Goal: Task Accomplishment & Management: Manage account settings

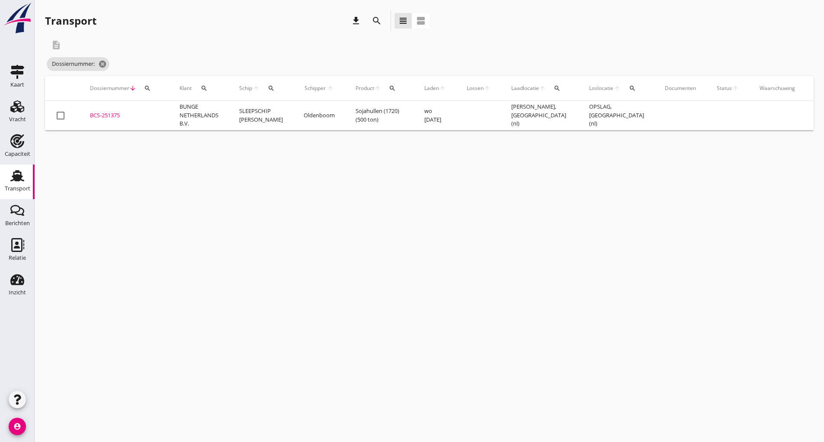
click at [375, 22] on icon "search" at bounding box center [376, 21] width 10 height 10
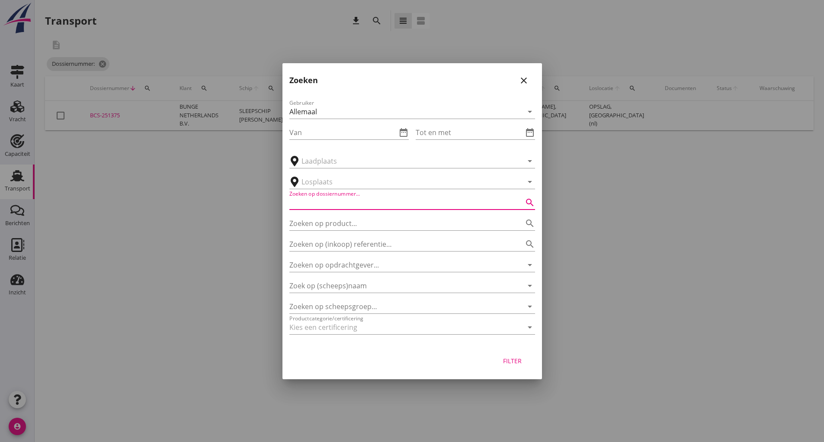
click at [352, 202] on input "Zoeken op dossiernummer..." at bounding box center [399, 202] width 221 height 14
type input "250056"
click at [514, 360] on div "Filter" at bounding box center [512, 360] width 24 height 9
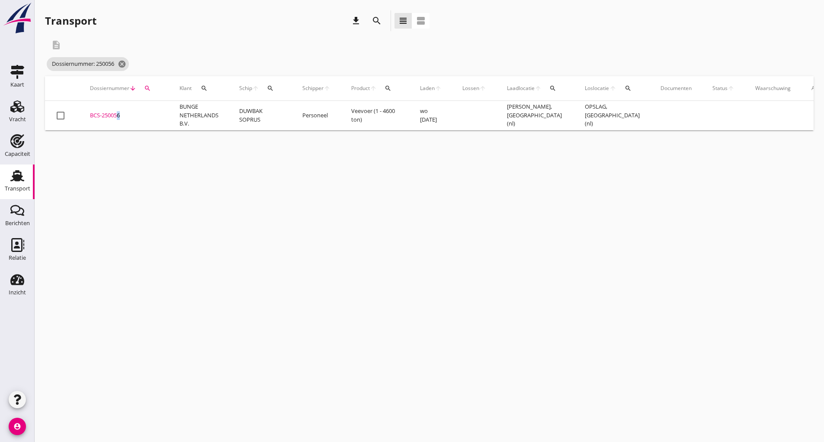
click at [116, 115] on div "BCS-250056" at bounding box center [124, 115] width 69 height 9
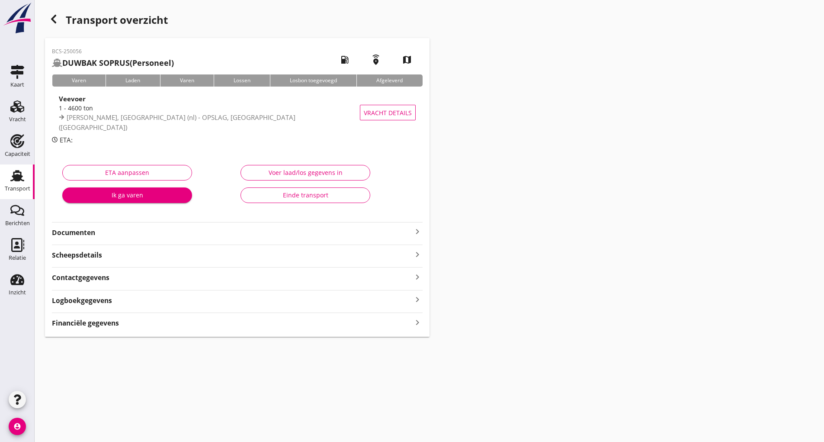
drag, startPoint x: 92, startPoint y: 233, endPoint x: 102, endPoint y: 241, distance: 12.9
click at [92, 235] on strong "Documenten" at bounding box center [232, 232] width 360 height 10
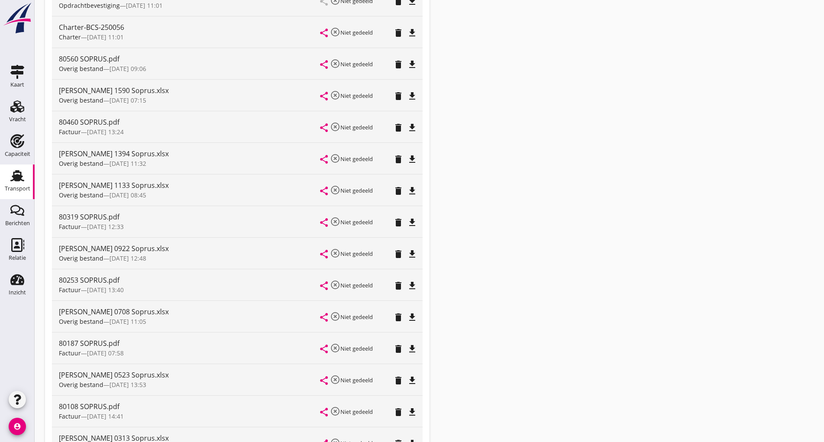
scroll to position [456, 0]
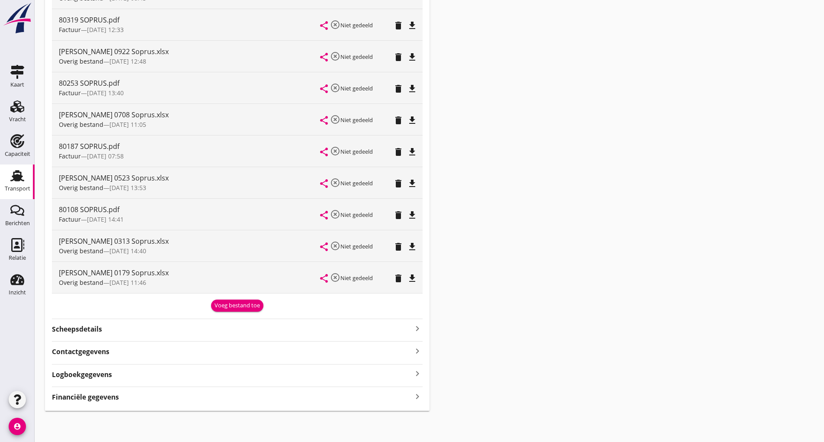
click at [226, 307] on div "Voeg bestand toe" at bounding box center [237, 305] width 45 height 9
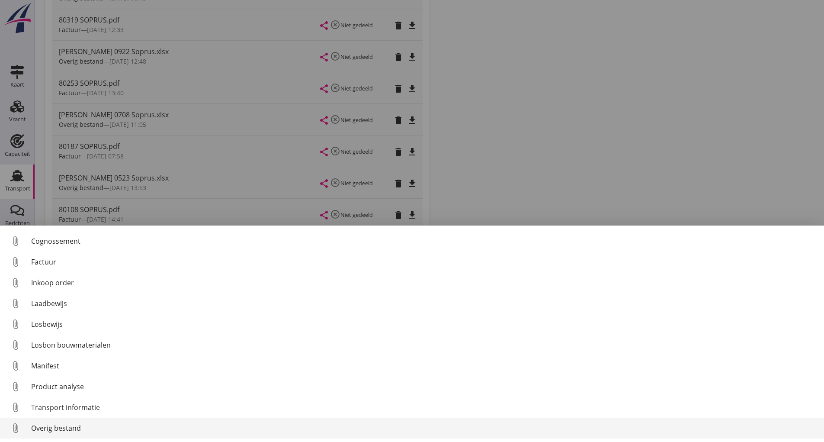
scroll to position [61, 0]
click at [70, 429] on div "Overig bestand" at bounding box center [424, 428] width 786 height 10
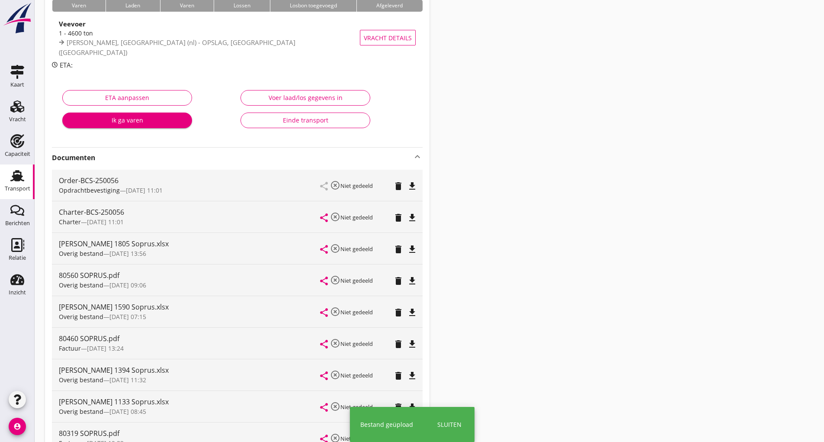
scroll to position [0, 0]
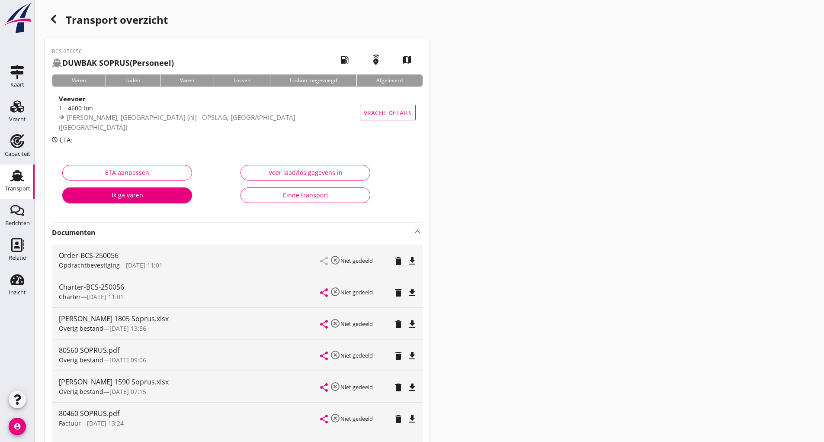
click at [55, 17] on icon "button" at bounding box center [53, 19] width 10 height 10
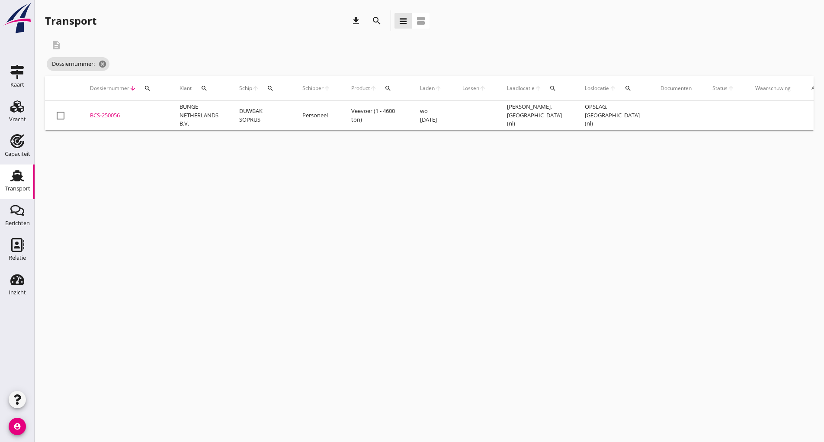
drag, startPoint x: 367, startPoint y: 17, endPoint x: 370, endPoint y: 20, distance: 4.9
click at [367, 18] on div "search" at bounding box center [376, 20] width 21 height 21
click at [373, 20] on icon "search" at bounding box center [376, 21] width 10 height 10
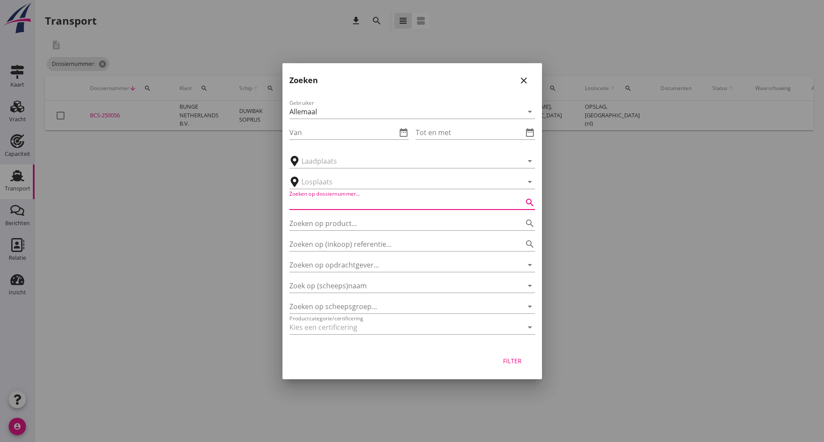
click at [314, 202] on input "Zoeken op dossiernummer..." at bounding box center [399, 202] width 221 height 14
type input "250142"
drag, startPoint x: 519, startPoint y: 345, endPoint x: 512, endPoint y: 356, distance: 13.6
click at [518, 348] on div "Zoeken close Gebruiker Allemaal arrow_drop_down Van date_range Tot en met date_…" at bounding box center [411, 221] width 259 height 316
click at [513, 362] on div "Filter" at bounding box center [512, 360] width 24 height 9
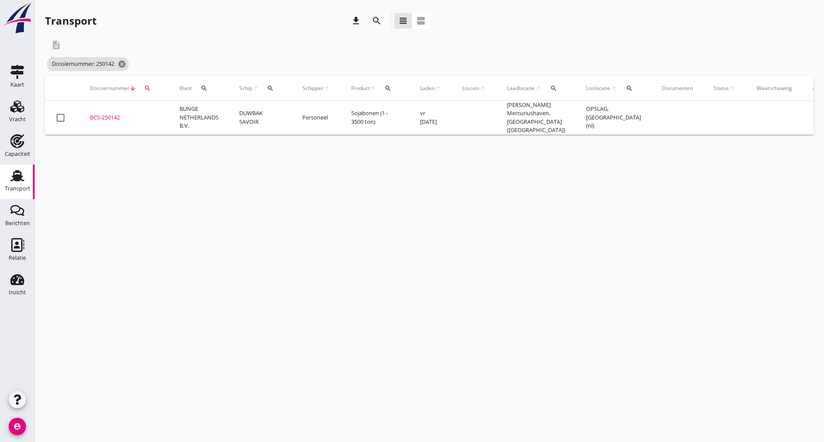
click at [110, 115] on div "BCS-250142" at bounding box center [124, 117] width 69 height 9
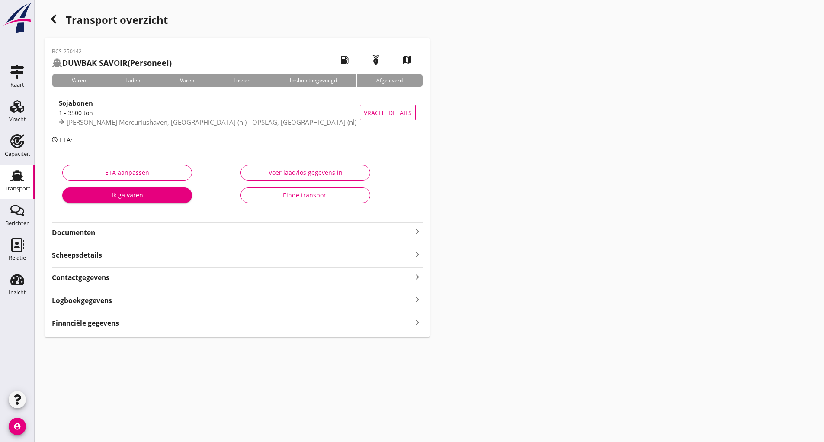
drag, startPoint x: 72, startPoint y: 230, endPoint x: 82, endPoint y: 239, distance: 13.5
click at [72, 229] on strong "Documenten" at bounding box center [232, 232] width 360 height 10
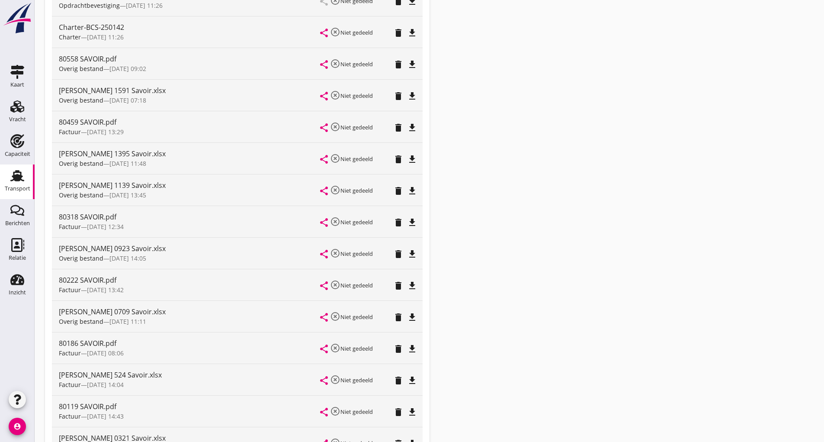
scroll to position [456, 0]
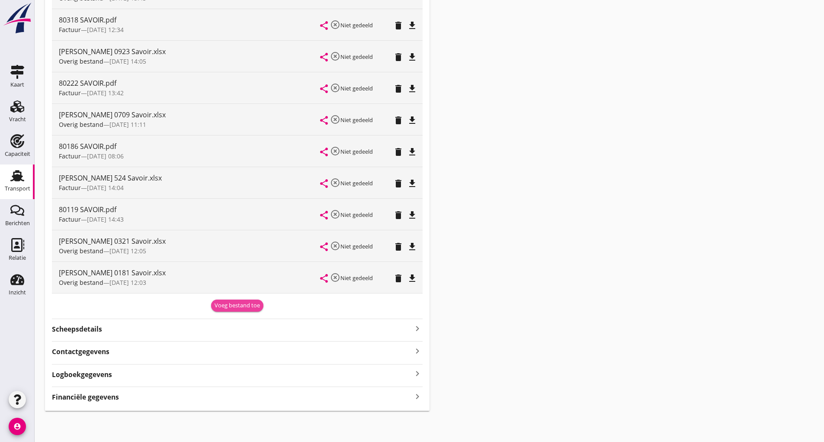
click at [218, 309] on div "Voeg bestand toe" at bounding box center [237, 305] width 45 height 9
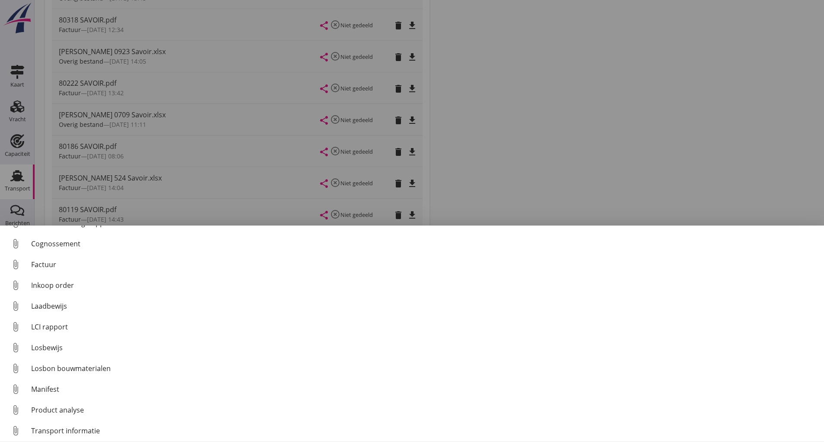
scroll to position [61, 0]
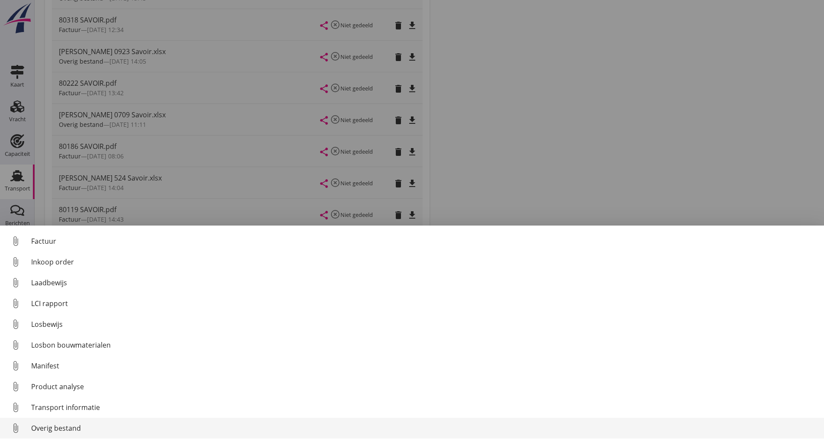
click at [76, 426] on div "Overig bestand" at bounding box center [424, 428] width 786 height 10
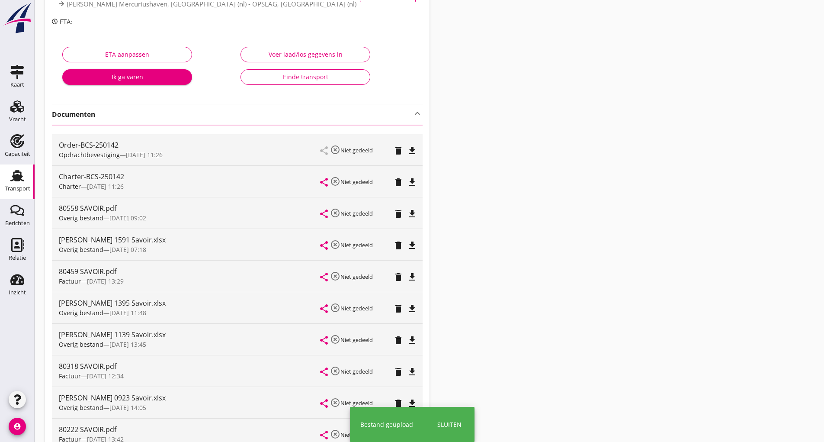
scroll to position [0, 0]
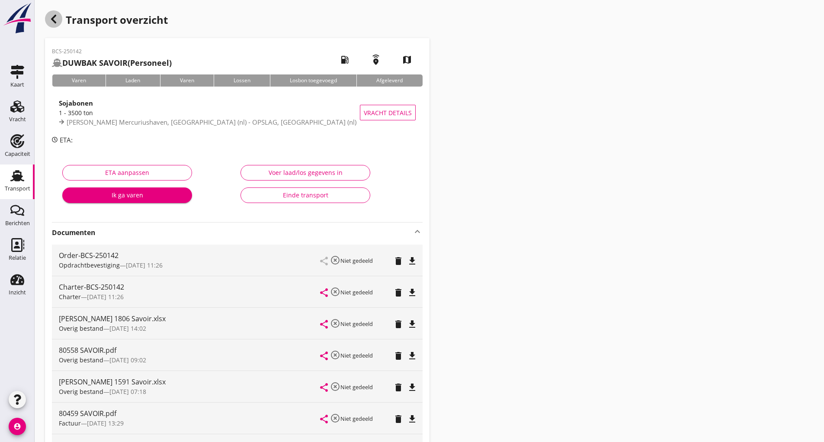
click at [53, 20] on use "button" at bounding box center [53, 19] width 5 height 9
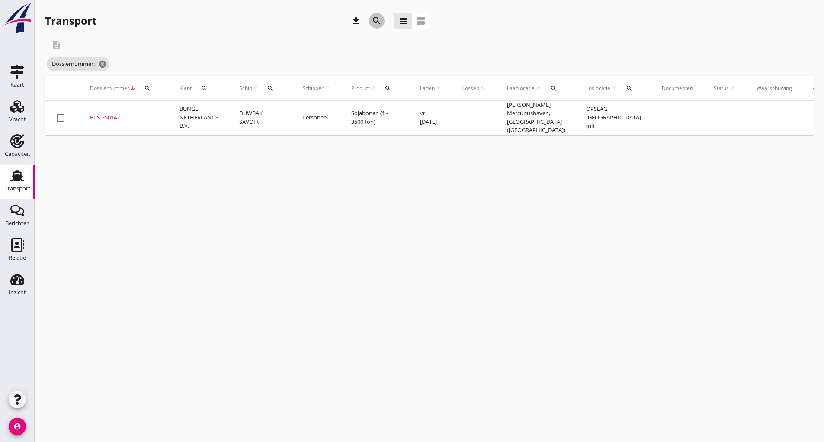
click at [373, 20] on icon "search" at bounding box center [376, 21] width 10 height 10
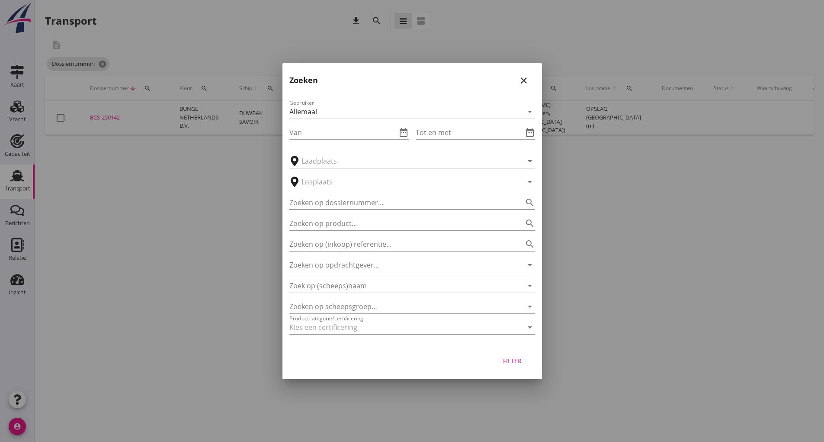
click at [319, 200] on input "Zoeken op dossiernummer..." at bounding box center [399, 202] width 221 height 14
type input "250855"
click at [514, 363] on div "Filter" at bounding box center [512, 360] width 24 height 9
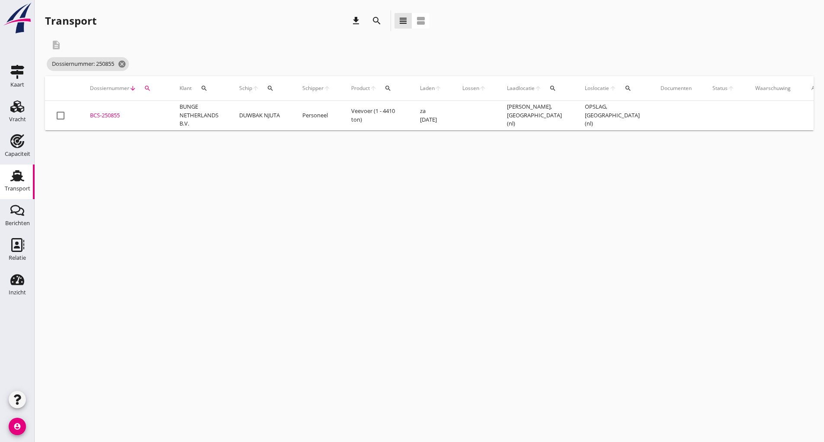
click at [109, 115] on div "BCS-250855" at bounding box center [124, 115] width 69 height 9
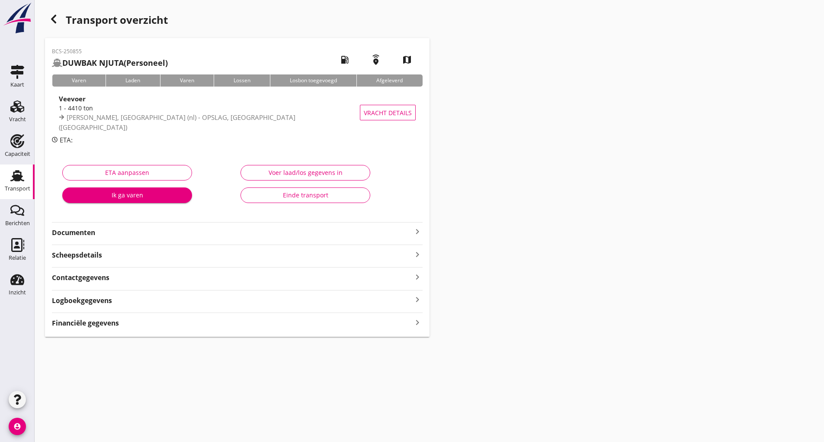
click at [87, 230] on strong "Documenten" at bounding box center [232, 232] width 360 height 10
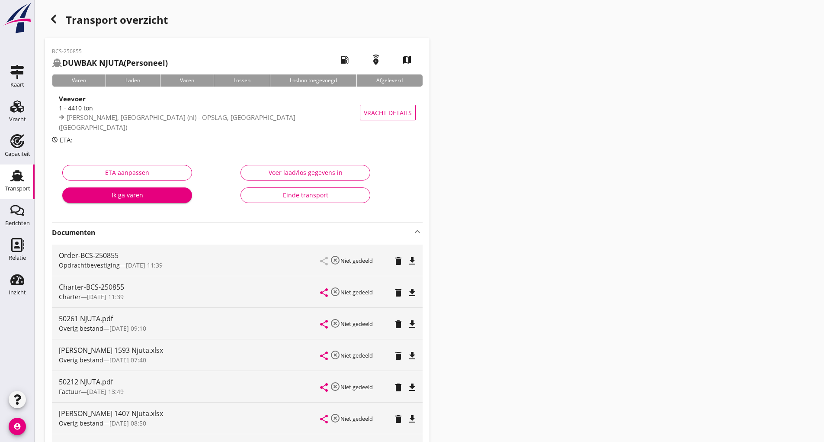
scroll to position [172, 0]
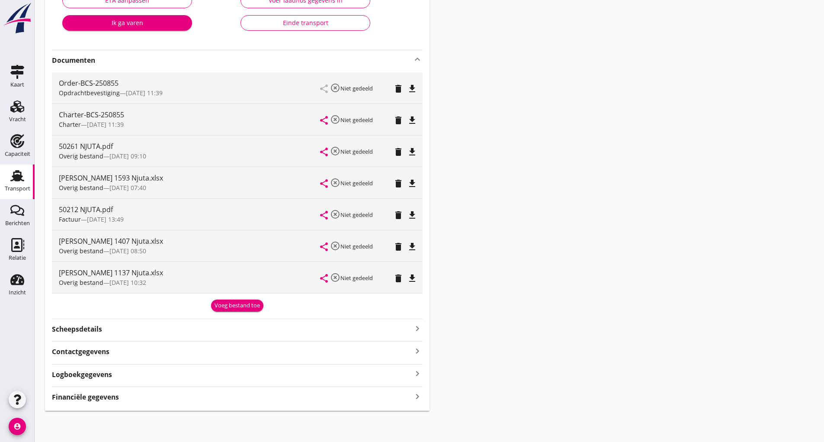
click at [230, 303] on div "Voeg bestand toe" at bounding box center [237, 305] width 45 height 9
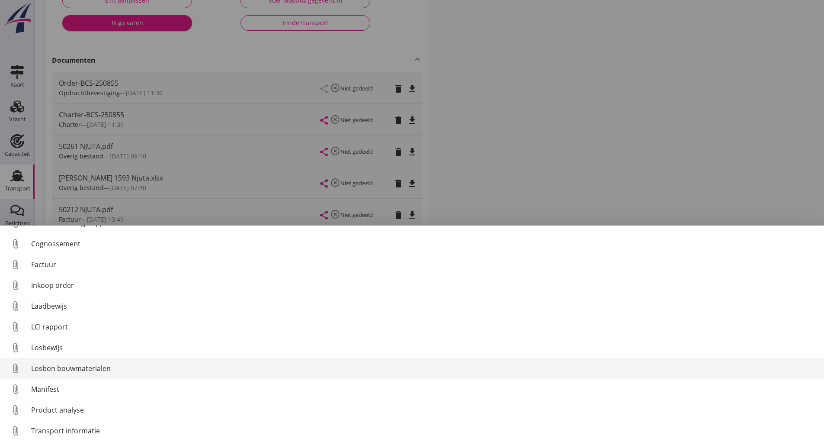
scroll to position [61, 0]
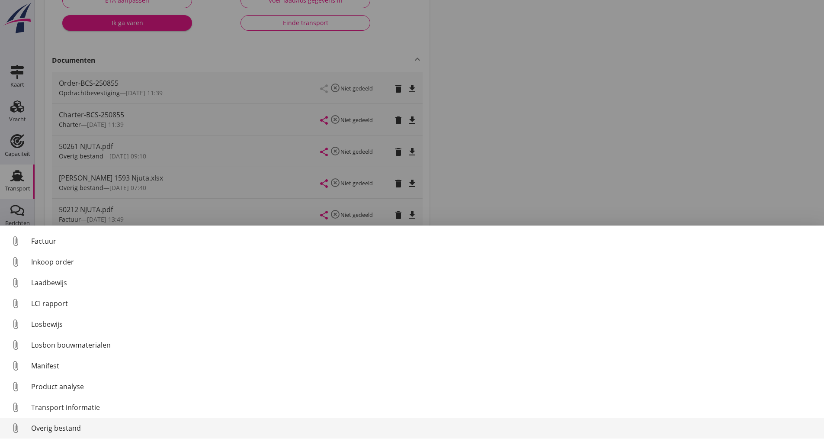
click at [53, 425] on div "Overig bestand" at bounding box center [424, 428] width 786 height 10
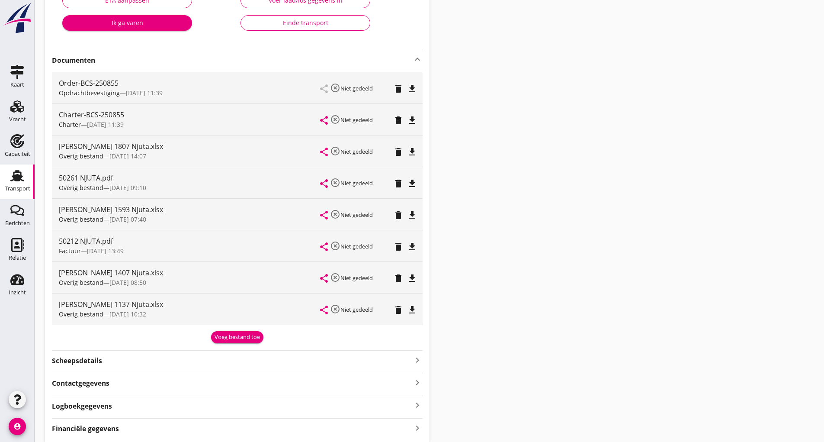
click at [399, 154] on icon "delete" at bounding box center [398, 152] width 10 height 10
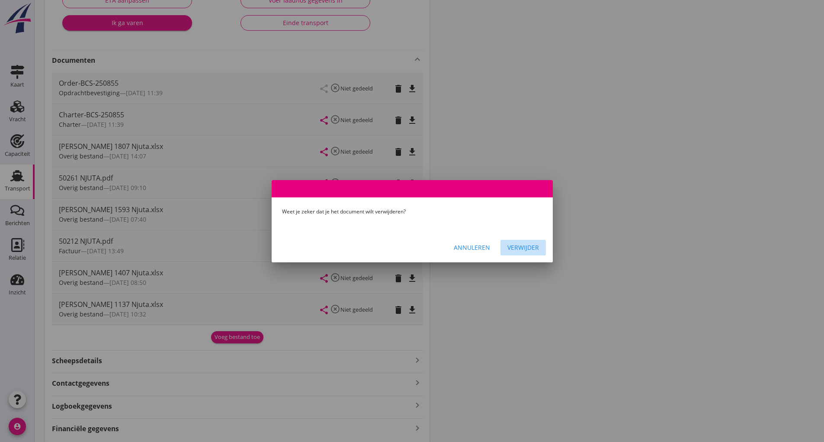
click at [526, 246] on div "Verwijder" at bounding box center [523, 247] width 32 height 9
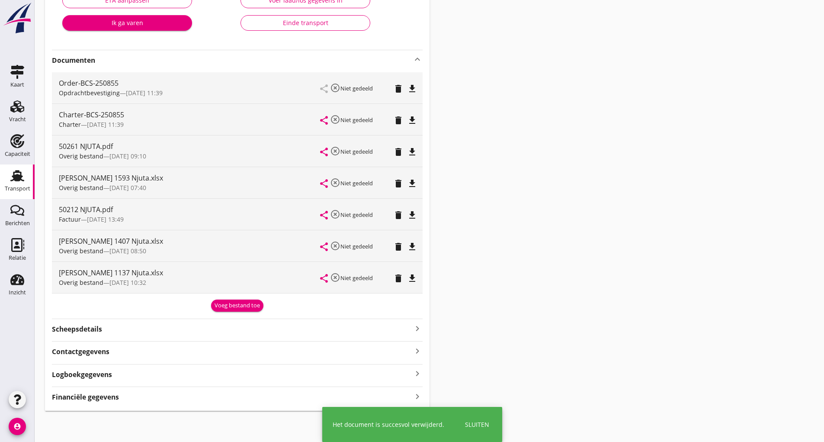
click at [239, 308] on div "Voeg bestand toe" at bounding box center [237, 305] width 45 height 9
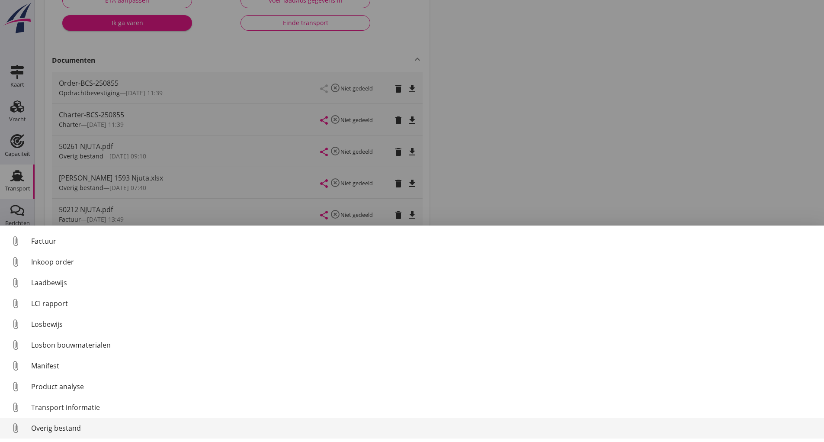
click at [65, 429] on div "Overig bestand" at bounding box center [424, 428] width 786 height 10
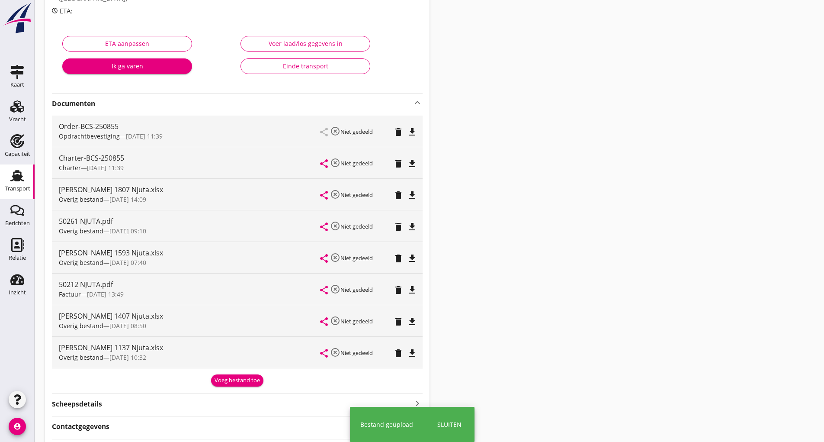
scroll to position [0, 0]
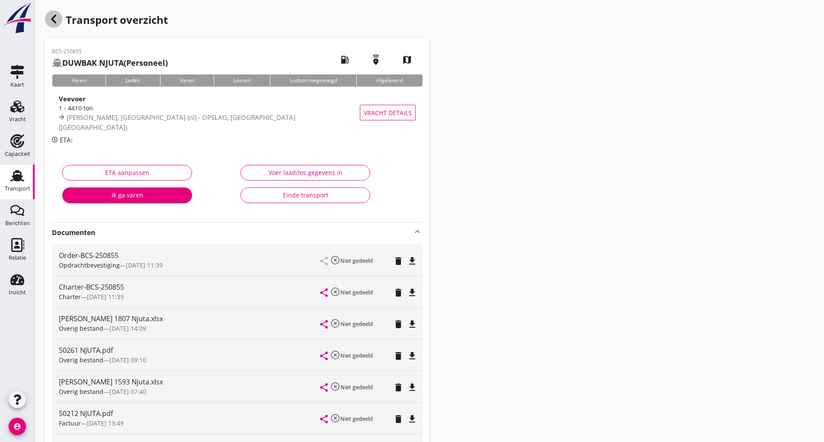
click at [54, 17] on use "button" at bounding box center [53, 19] width 5 height 9
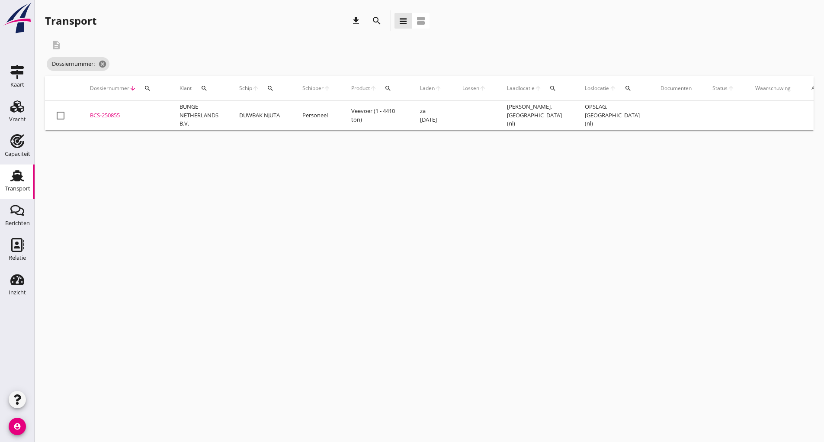
click at [377, 22] on icon "search" at bounding box center [376, 21] width 10 height 10
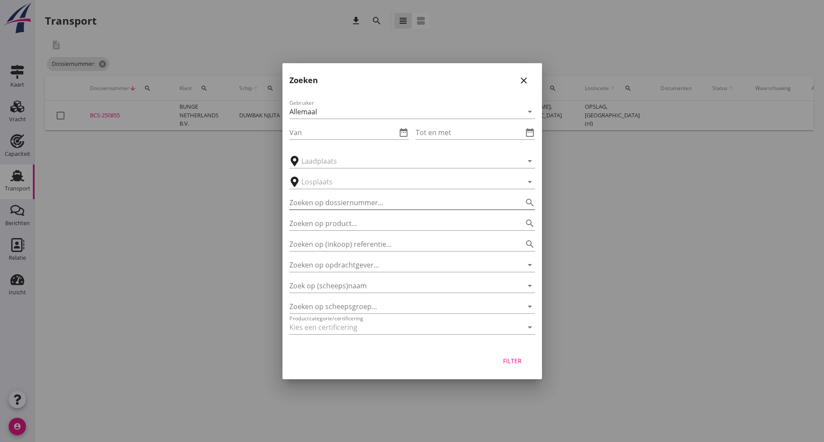
click at [346, 205] on input "Zoeken op dossiernummer..." at bounding box center [399, 202] width 221 height 14
type input "250509"
click at [512, 366] on button "Filter" at bounding box center [512, 361] width 38 height 16
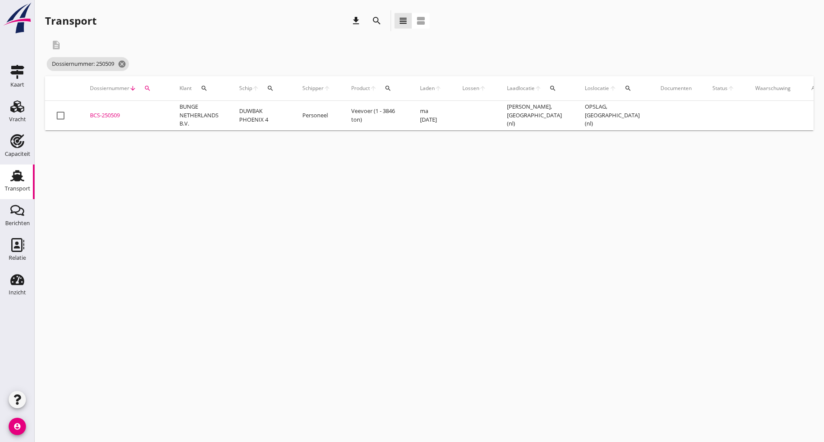
click at [112, 116] on div "BCS-250509" at bounding box center [124, 115] width 69 height 9
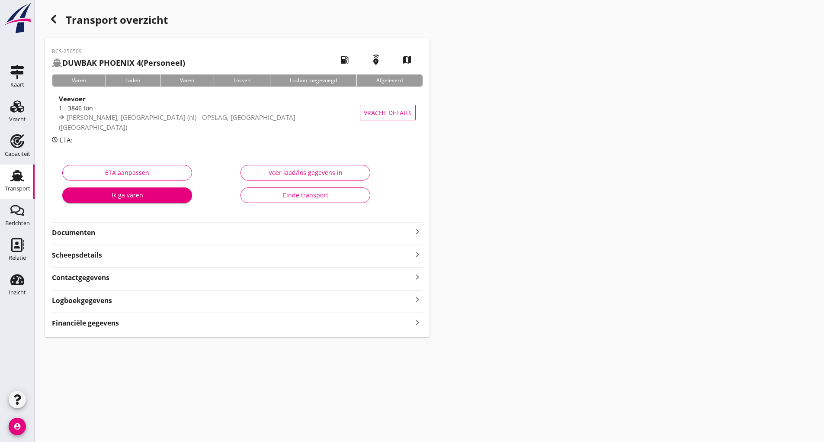
click at [89, 232] on strong "Documenten" at bounding box center [232, 232] width 360 height 10
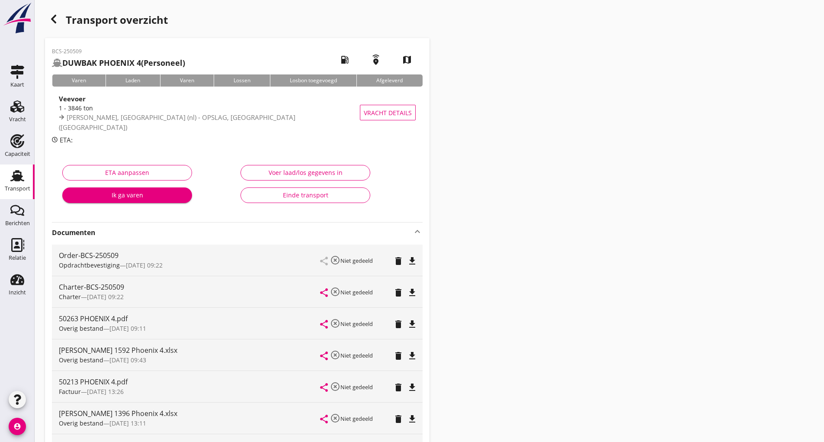
scroll to position [267, 0]
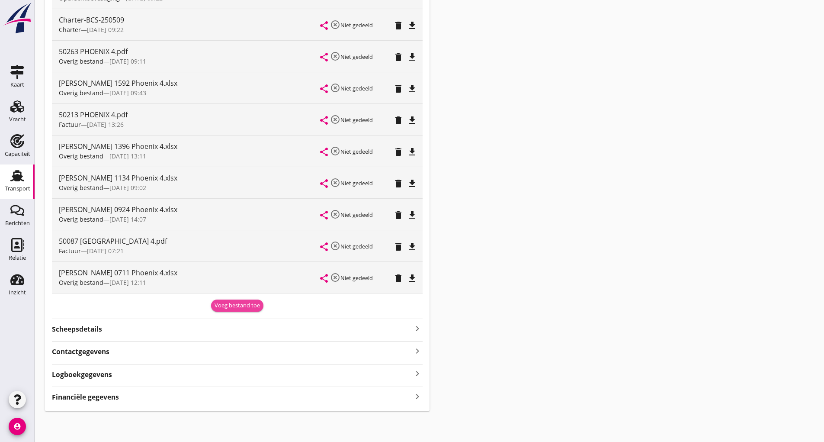
click at [246, 303] on div "Voeg bestand toe" at bounding box center [237, 305] width 45 height 9
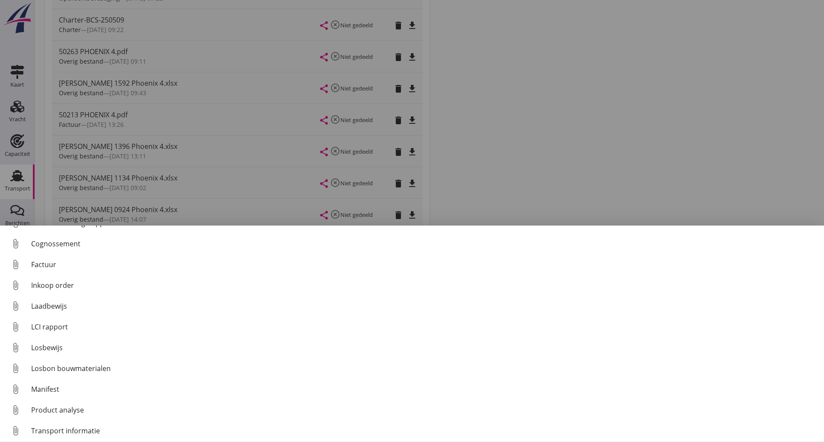
scroll to position [61, 0]
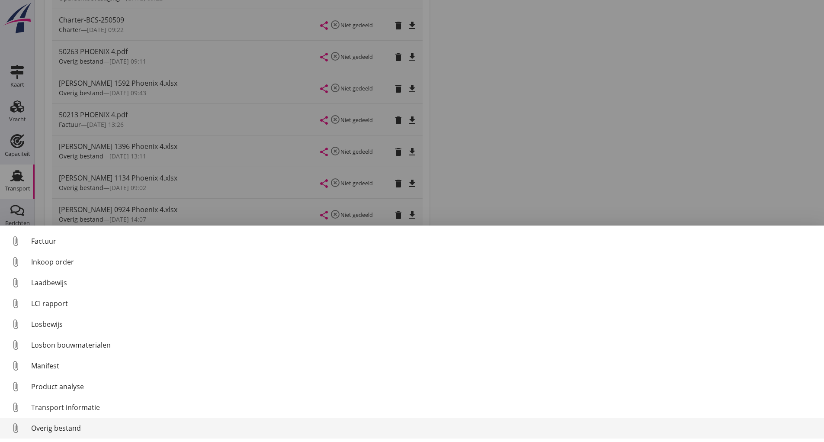
click at [57, 430] on div "Overig bestand" at bounding box center [424, 428] width 786 height 10
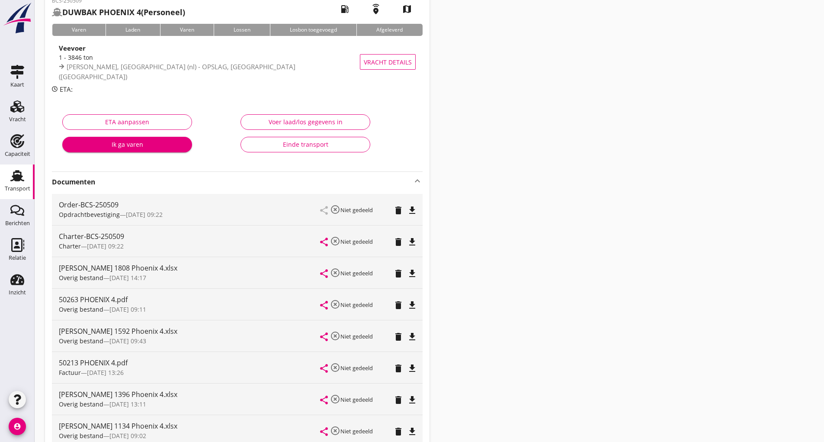
scroll to position [0, 0]
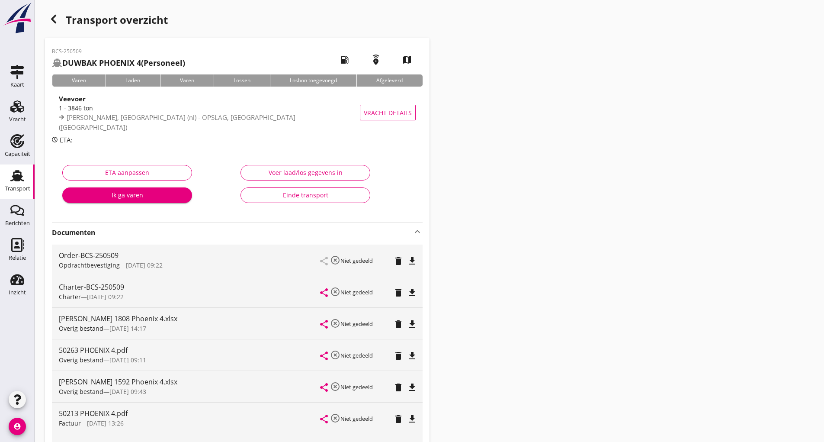
click at [52, 19] on use "button" at bounding box center [53, 19] width 5 height 9
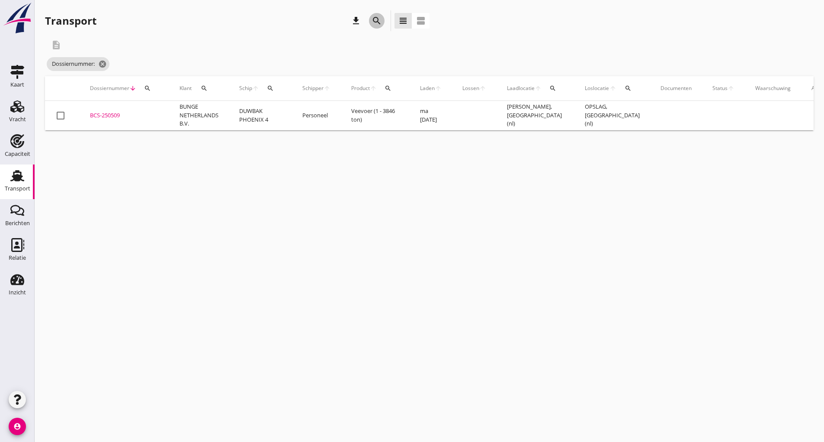
click at [373, 19] on icon "search" at bounding box center [376, 21] width 10 height 10
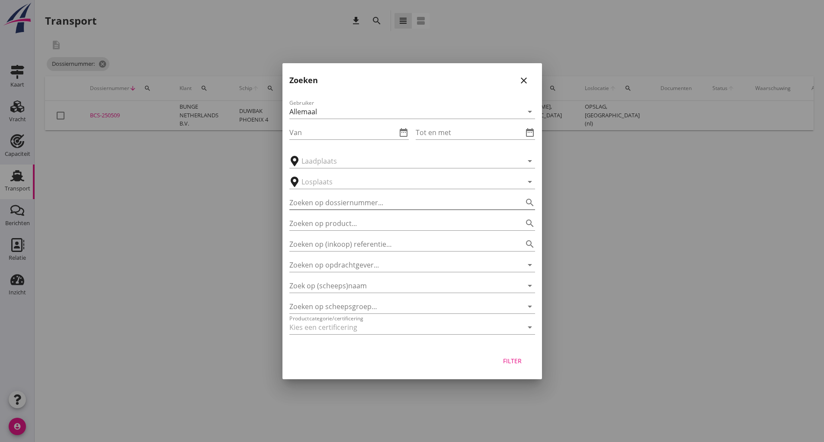
click at [324, 201] on input "Zoeken op dossiernummer..." at bounding box center [399, 202] width 221 height 14
type input "251081"
click at [516, 363] on div "Filter" at bounding box center [512, 360] width 24 height 9
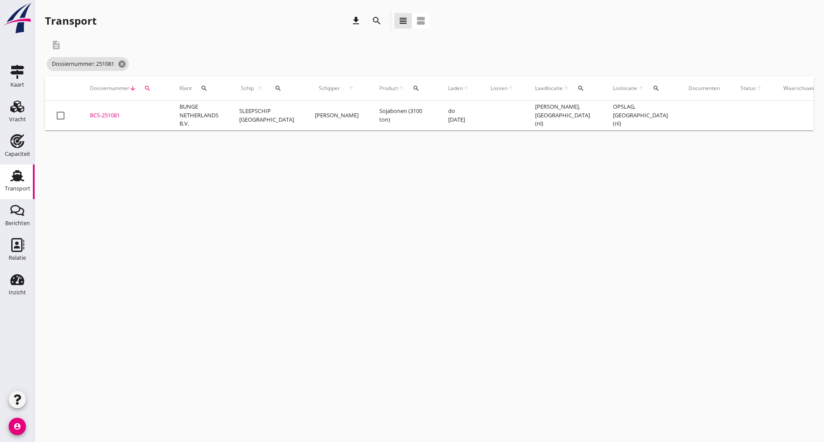
drag, startPoint x: 102, startPoint y: 109, endPoint x: 102, endPoint y: 114, distance: 4.8
click at [102, 111] on td "BCS-251081 upload_file Drop hier uw bestand om het aan het dossier toe te voegen" at bounding box center [125, 115] width 90 height 29
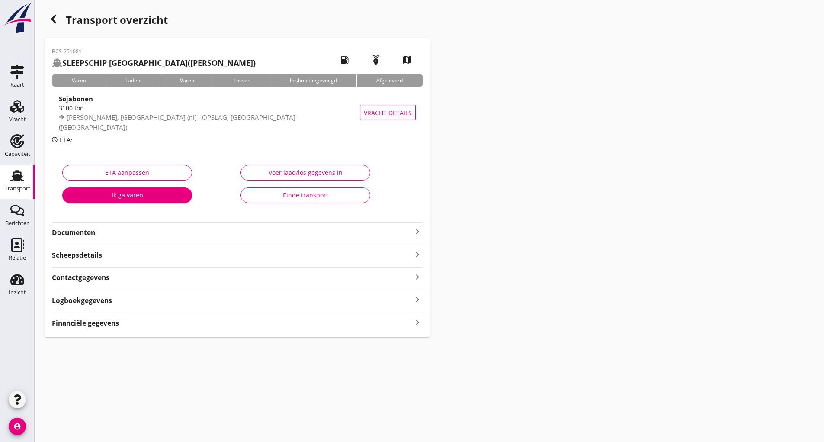
click at [86, 233] on strong "Documenten" at bounding box center [232, 232] width 360 height 10
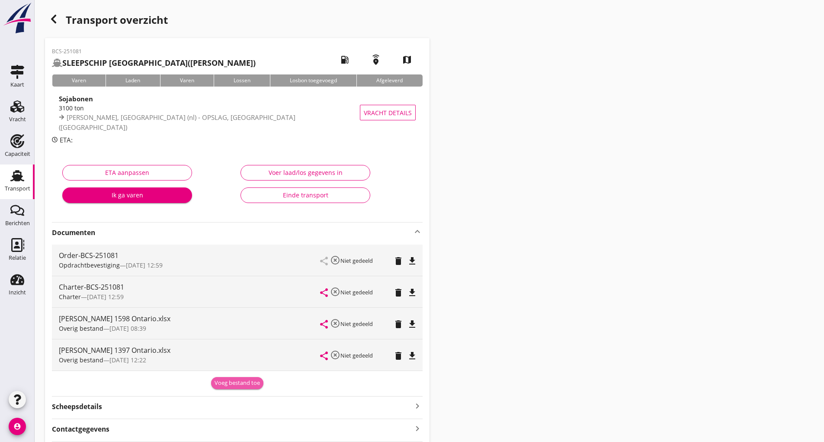
click at [224, 379] on div "Voeg bestand toe" at bounding box center [237, 382] width 45 height 9
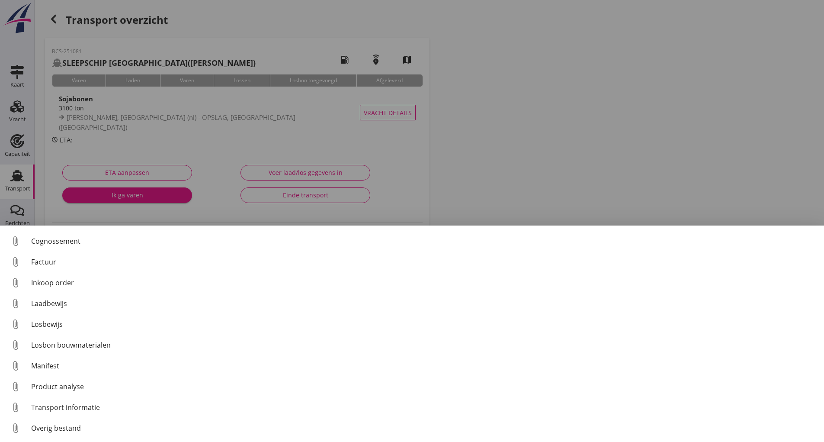
scroll to position [61, 0]
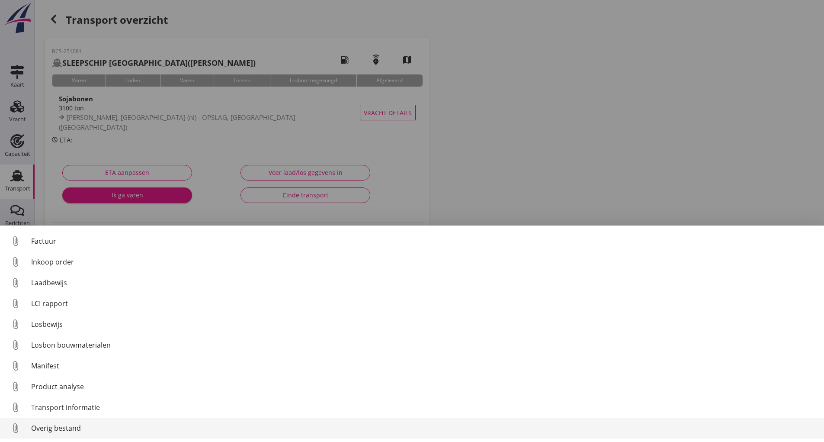
click at [79, 426] on div "Overig bestand" at bounding box center [424, 428] width 786 height 10
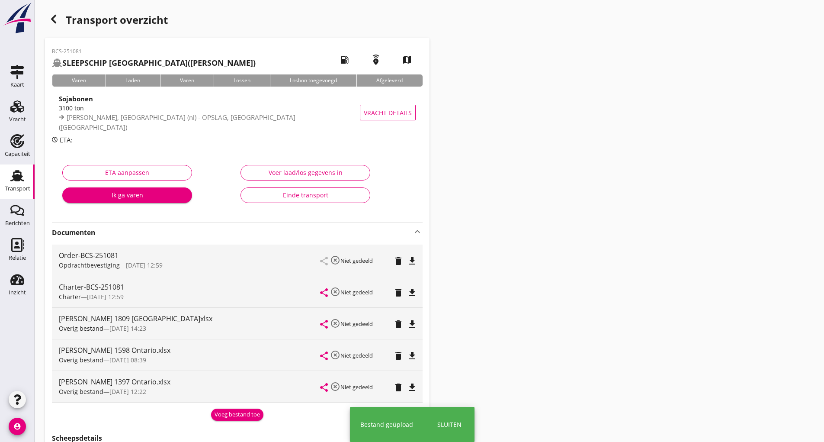
click at [232, 411] on div "Voeg bestand toe" at bounding box center [237, 414] width 45 height 9
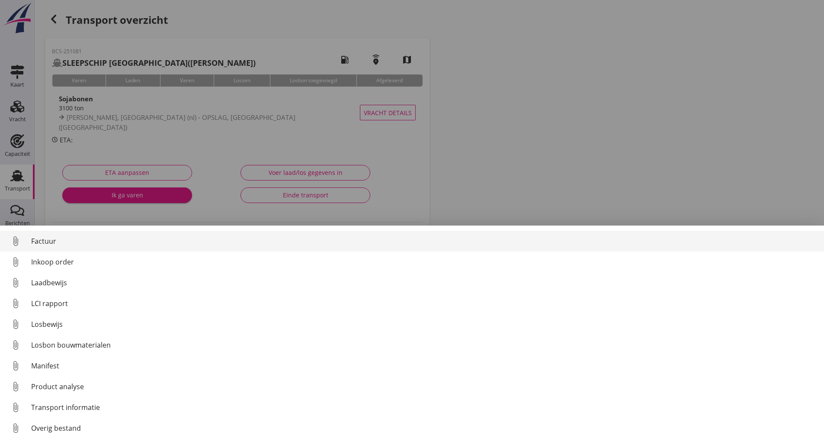
click at [54, 241] on div "Factuur" at bounding box center [424, 241] width 786 height 10
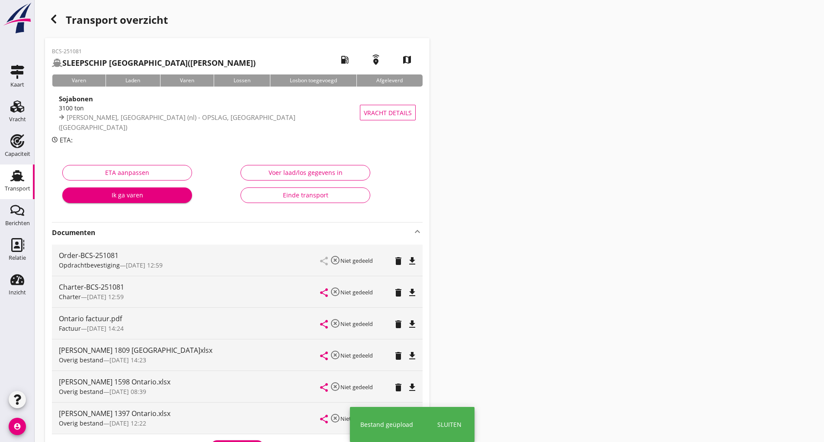
click at [57, 20] on icon "button" at bounding box center [53, 19] width 10 height 10
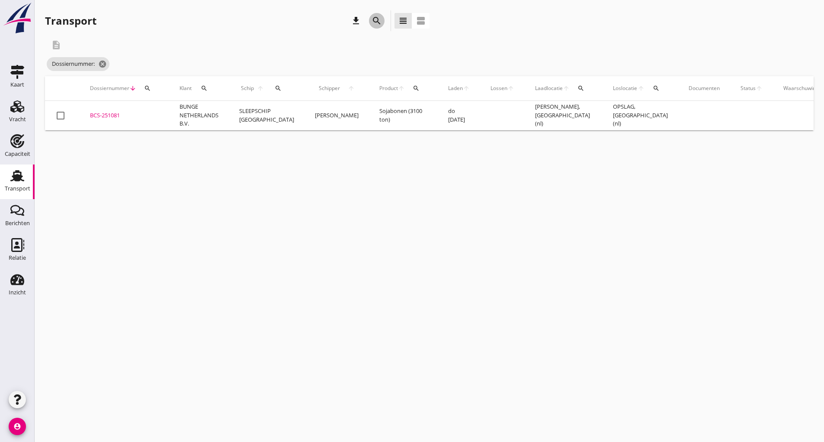
click at [372, 24] on icon "search" at bounding box center [376, 21] width 10 height 10
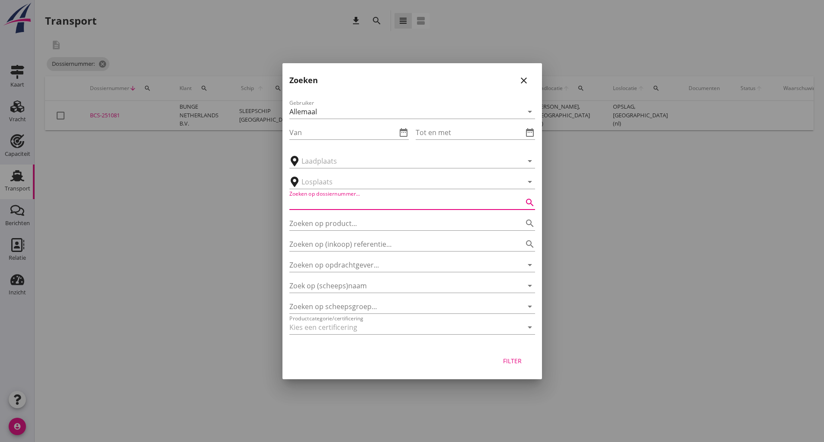
click at [307, 205] on input "Zoeken op dossiernummer..." at bounding box center [399, 202] width 221 height 14
type input "251137"
click at [503, 362] on div "Filter" at bounding box center [512, 360] width 24 height 9
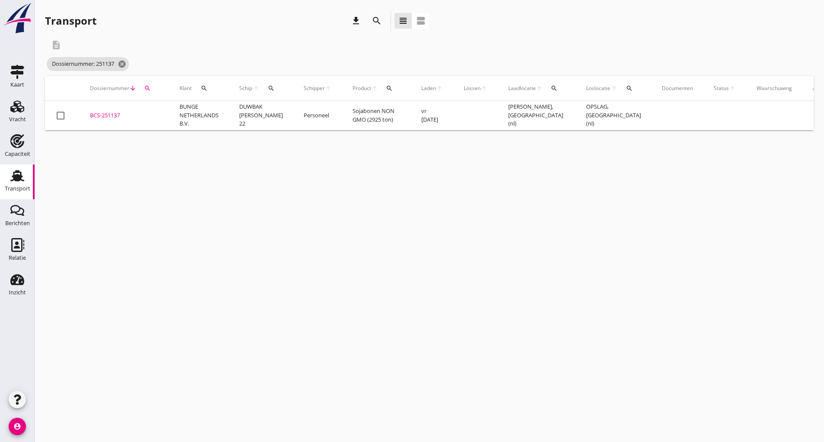
click at [112, 115] on div "BCS-251137" at bounding box center [124, 115] width 69 height 9
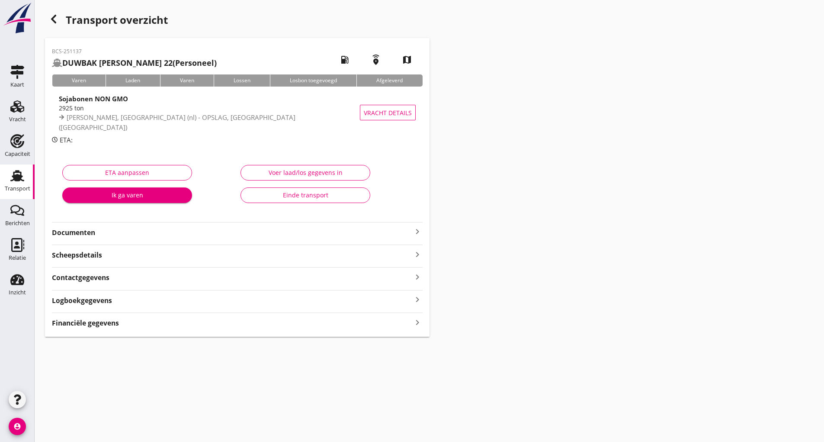
click at [91, 232] on strong "Documenten" at bounding box center [232, 232] width 360 height 10
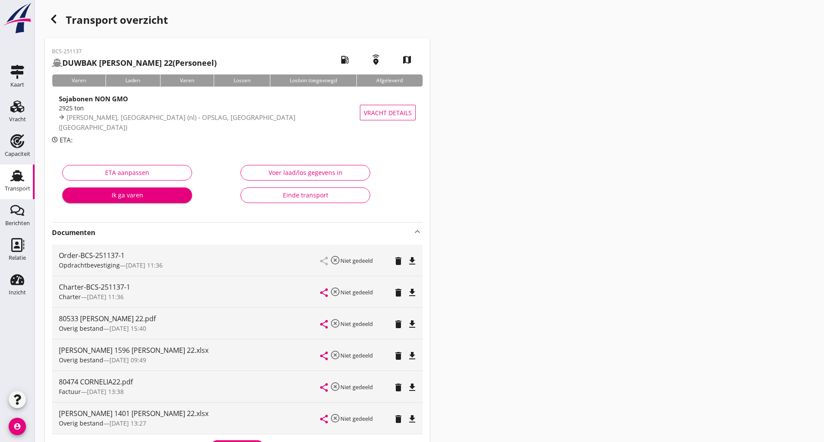
scroll to position [141, 0]
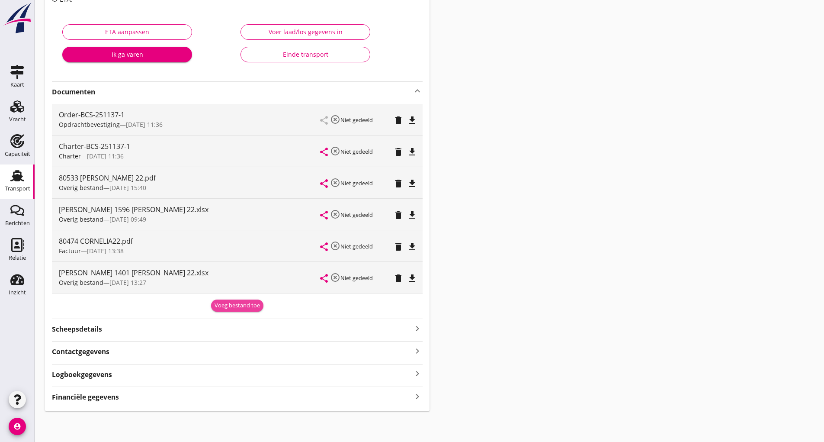
click at [240, 305] on div "Voeg bestand toe" at bounding box center [237, 305] width 45 height 9
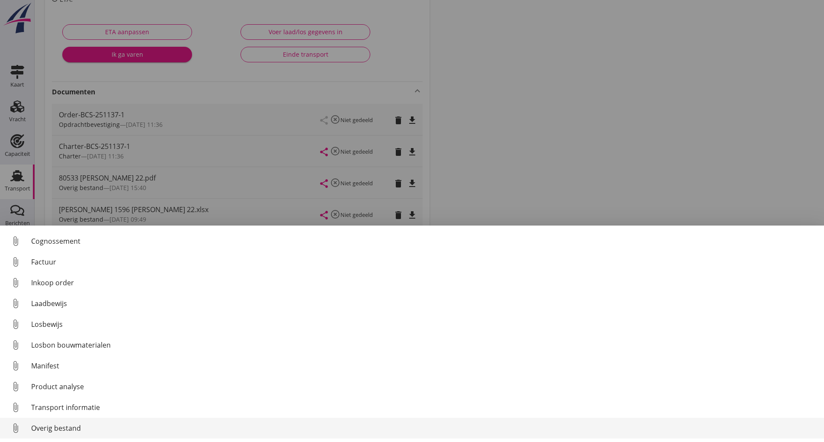
scroll to position [61, 0]
click at [70, 426] on div "Overig bestand" at bounding box center [424, 428] width 786 height 10
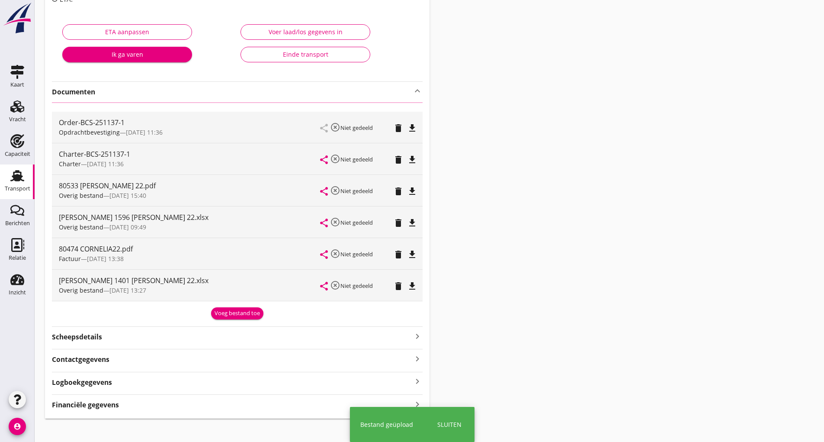
scroll to position [0, 0]
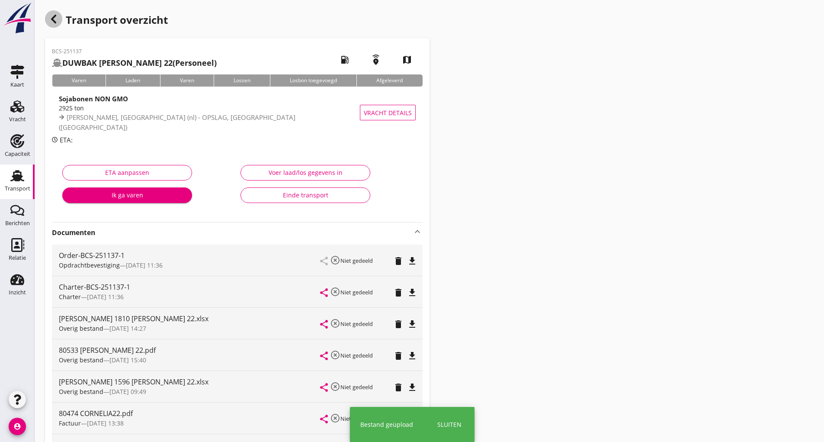
click at [48, 15] on icon "button" at bounding box center [53, 19] width 10 height 10
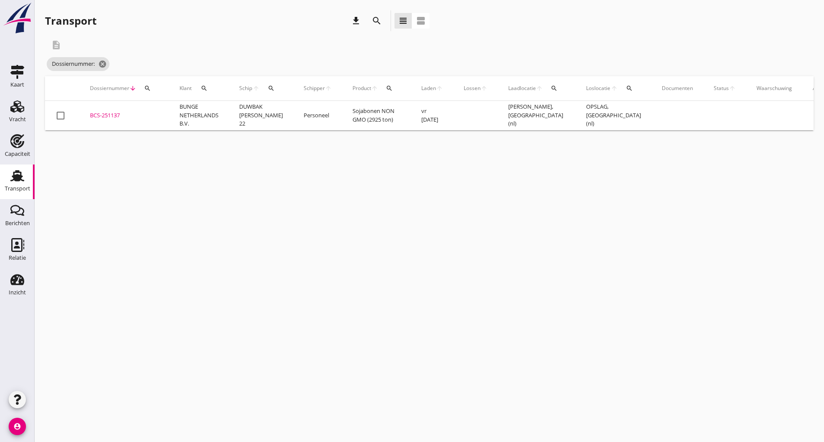
drag, startPoint x: 375, startPoint y: 20, endPoint x: 371, endPoint y: 26, distance: 6.6
click at [375, 22] on icon "search" at bounding box center [376, 21] width 10 height 10
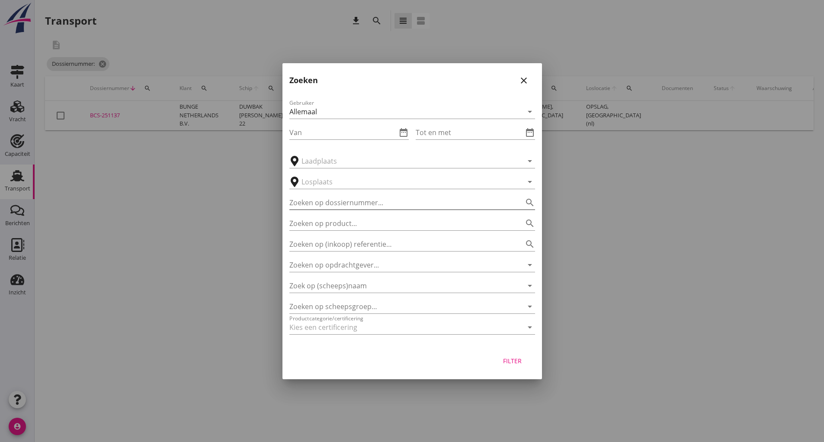
click at [326, 201] on input "Zoeken op dossiernummer..." at bounding box center [399, 202] width 221 height 14
type input "251138"
drag, startPoint x: 508, startPoint y: 363, endPoint x: 513, endPoint y: 365, distance: 5.3
click at [508, 364] on div "Filter" at bounding box center [512, 360] width 24 height 9
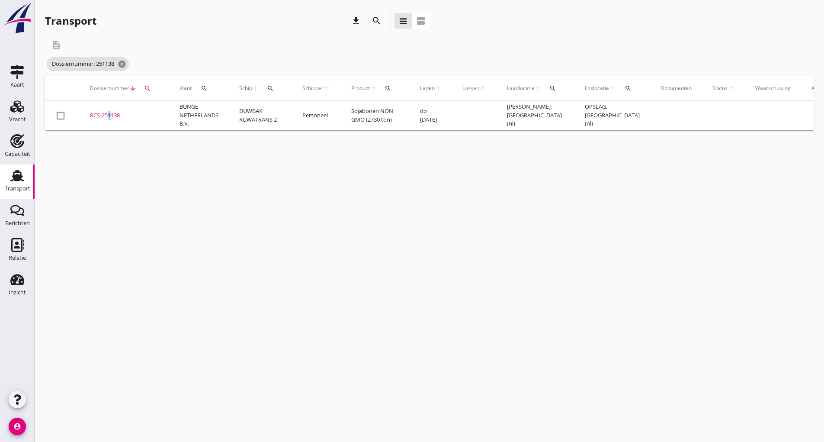
drag, startPoint x: 108, startPoint y: 117, endPoint x: 116, endPoint y: 107, distance: 12.9
click at [110, 112] on div "BCS-251138" at bounding box center [124, 115] width 69 height 9
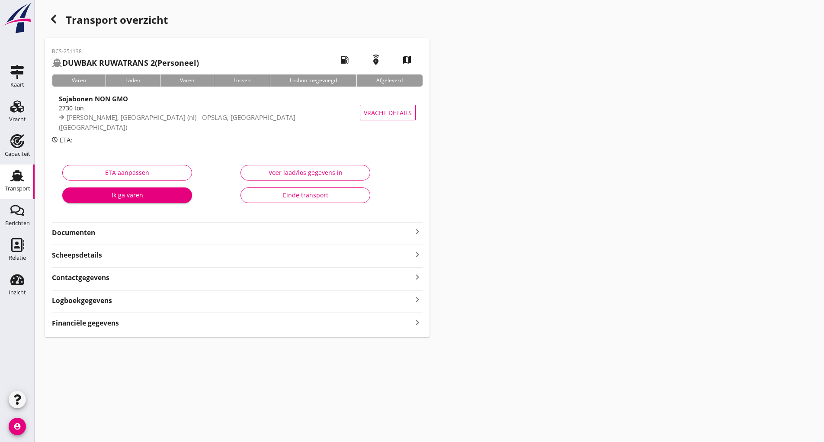
click at [95, 232] on strong "Documenten" at bounding box center [232, 232] width 360 height 10
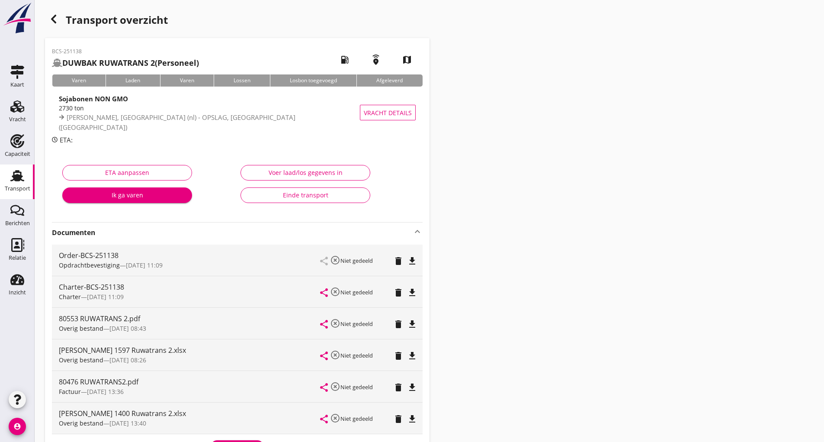
scroll to position [141, 0]
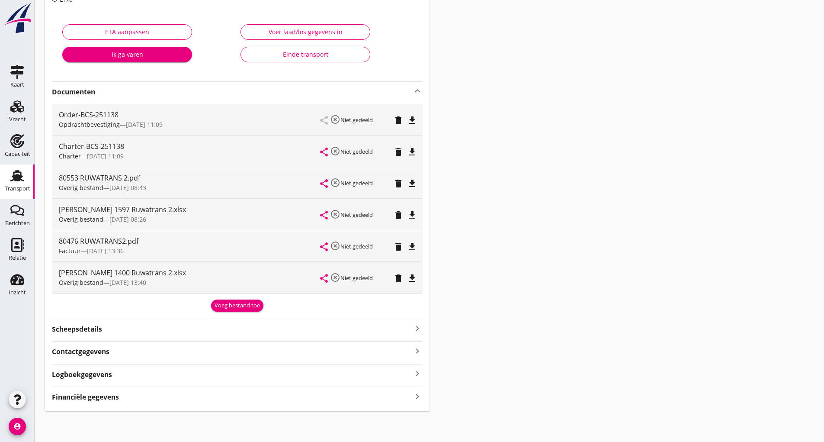
click at [224, 295] on div "Order-BCS-251138 Opdrachtbevestiging — [DATE] 11:09 share highlight_off Niet ge…" at bounding box center [237, 198] width 371 height 196
click at [226, 307] on div "Voeg bestand toe" at bounding box center [237, 305] width 45 height 9
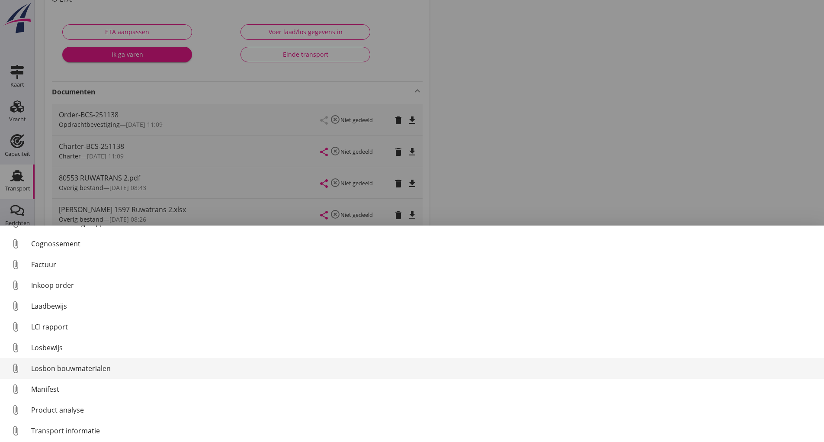
scroll to position [61, 0]
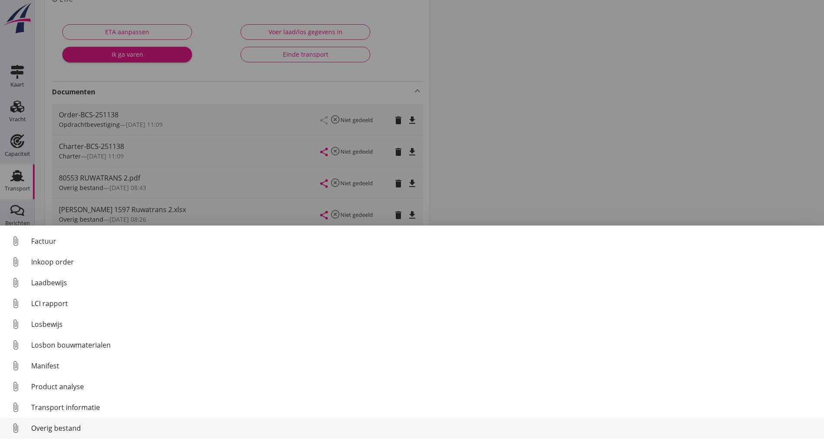
click at [76, 429] on div "Overig bestand" at bounding box center [424, 428] width 786 height 10
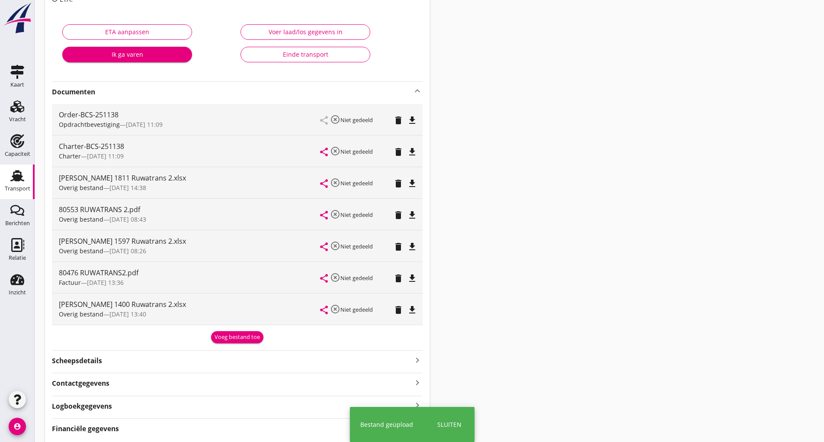
scroll to position [0, 0]
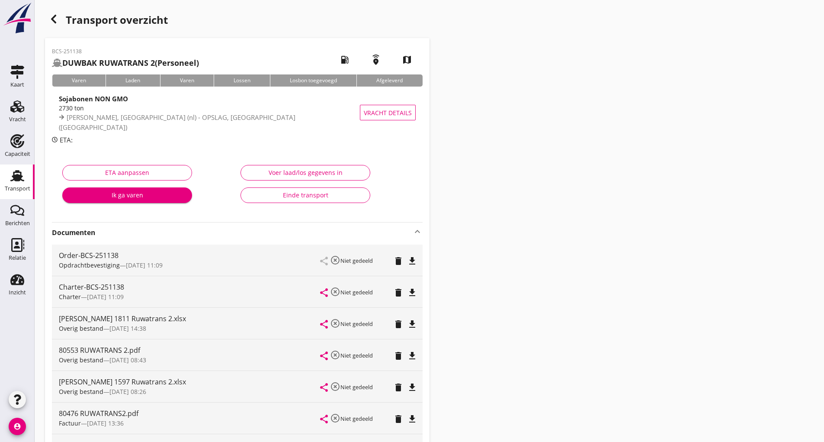
click at [54, 19] on icon "button" at bounding box center [53, 19] width 10 height 10
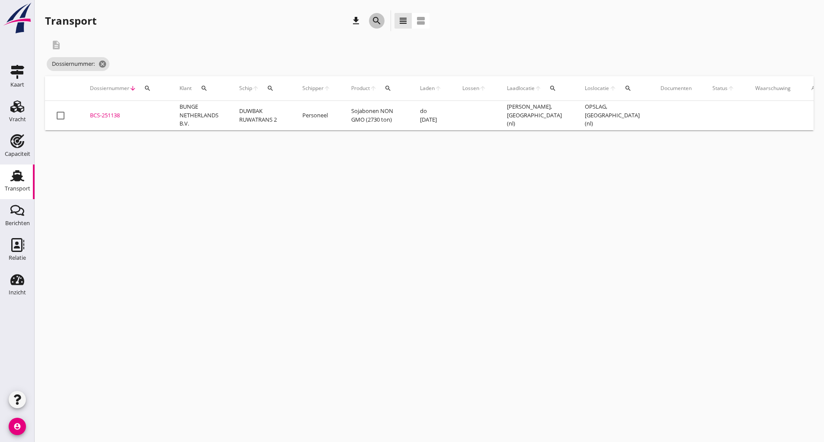
click at [377, 21] on icon "search" at bounding box center [376, 21] width 10 height 10
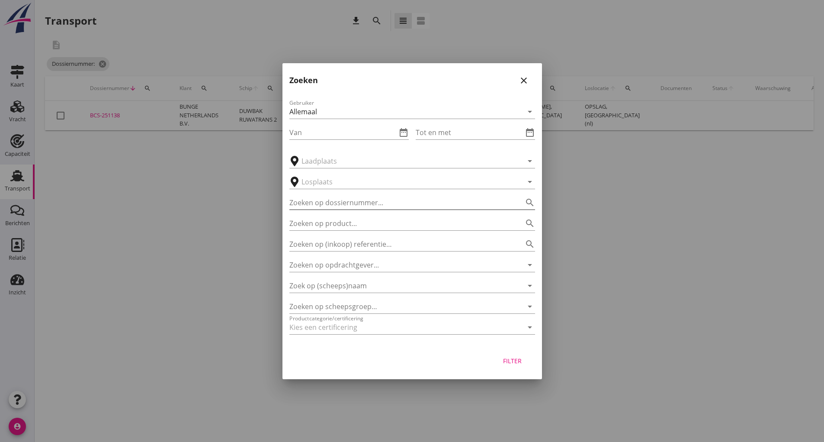
click at [323, 201] on input "Zoeken op dossiernummer..." at bounding box center [399, 202] width 221 height 14
type input "251136"
click at [503, 360] on div "Filter" at bounding box center [512, 360] width 24 height 9
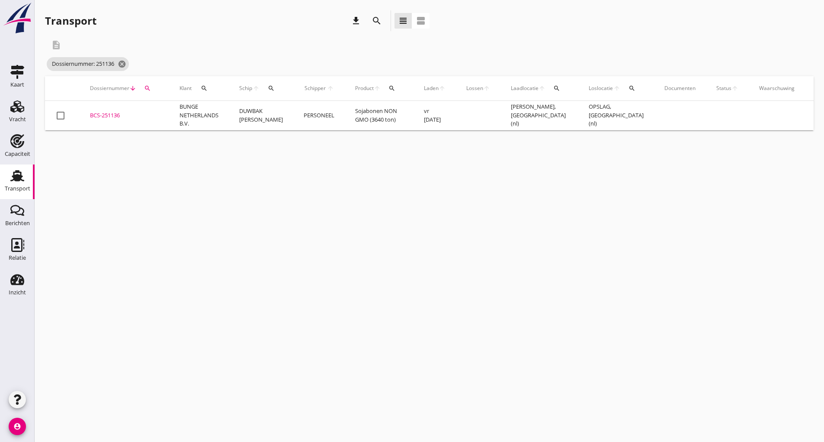
click at [106, 118] on div "BCS-251136" at bounding box center [124, 115] width 69 height 9
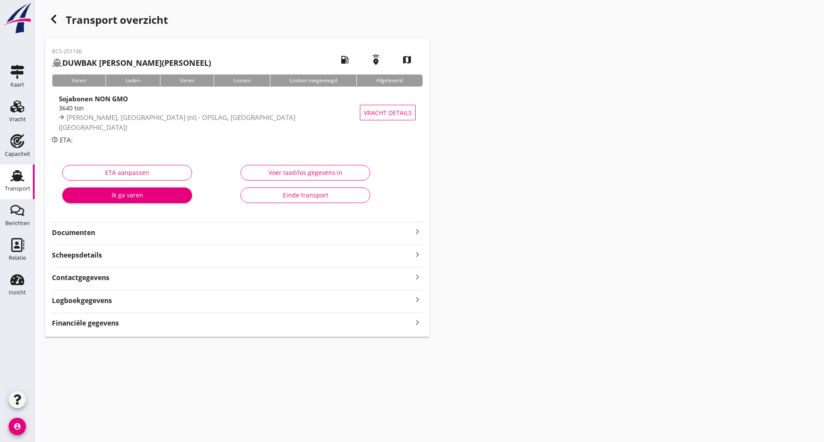
drag, startPoint x: 87, startPoint y: 232, endPoint x: 98, endPoint y: 237, distance: 12.6
click at [88, 233] on strong "Documenten" at bounding box center [232, 232] width 360 height 10
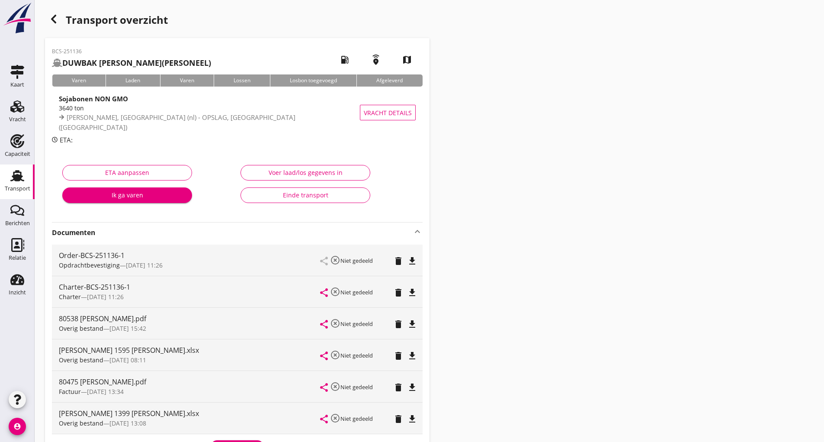
scroll to position [141, 0]
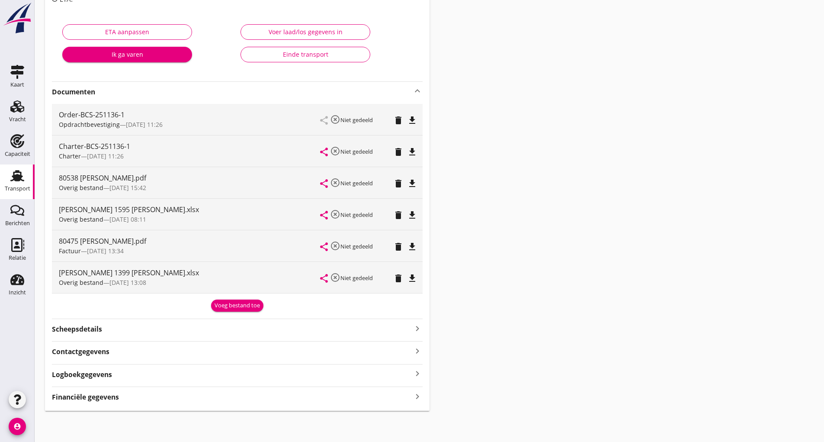
click at [221, 306] on div "Voeg bestand toe" at bounding box center [237, 305] width 45 height 9
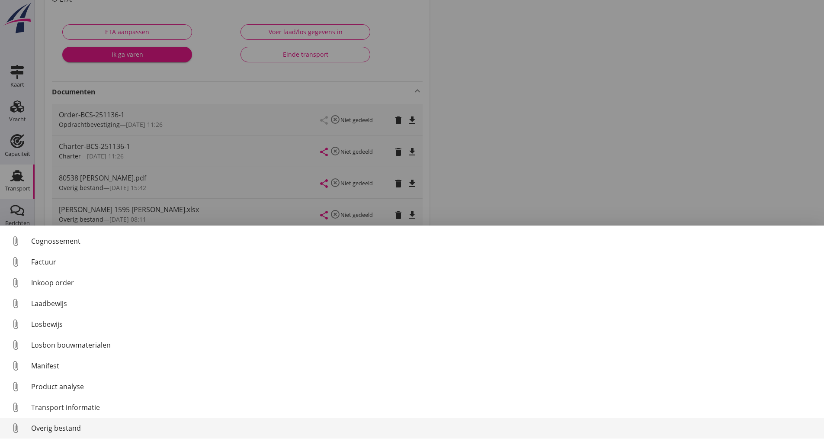
scroll to position [61, 0]
drag, startPoint x: 73, startPoint y: 428, endPoint x: 74, endPoint y: 424, distance: 4.4
click at [74, 424] on div "Overig bestand" at bounding box center [424, 428] width 786 height 10
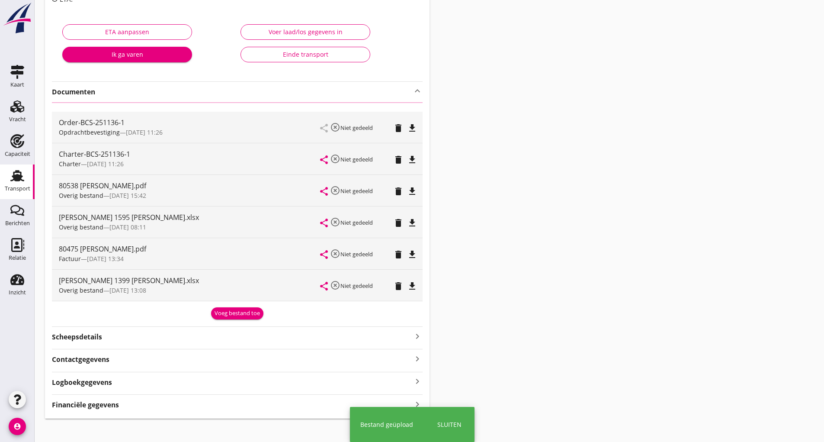
scroll to position [11, 0]
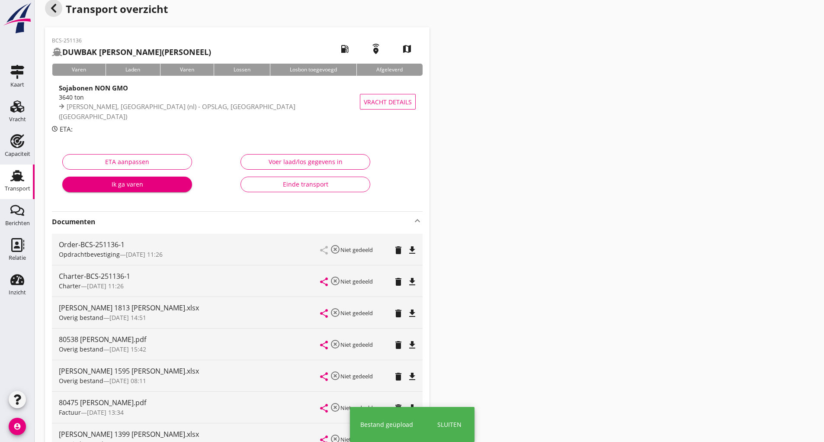
drag, startPoint x: 48, startPoint y: 8, endPoint x: 830, endPoint y: 13, distance: 781.5
click at [49, 8] on icon "button" at bounding box center [53, 8] width 10 height 10
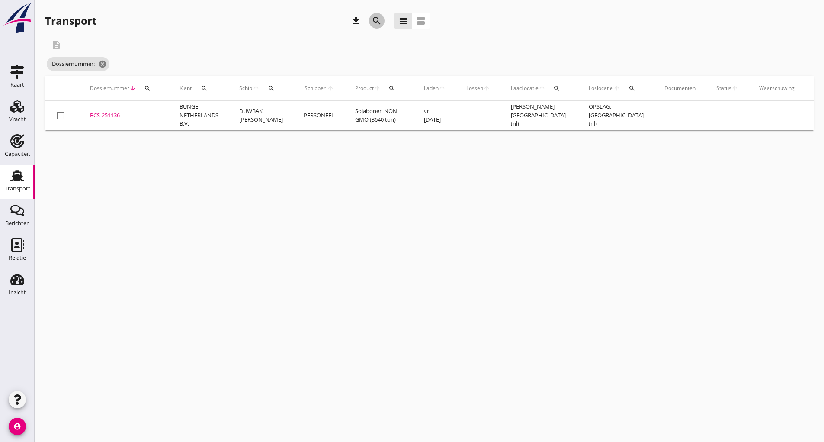
click at [375, 20] on icon "search" at bounding box center [376, 21] width 10 height 10
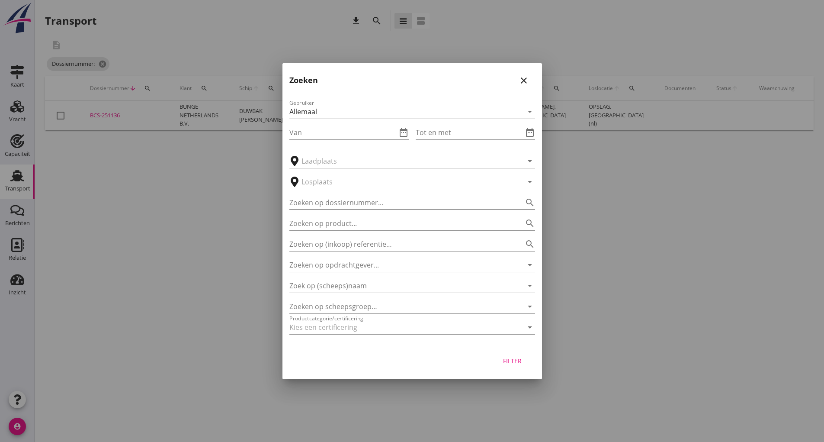
click at [315, 203] on input "Zoeken op dossiernummer..." at bounding box center [399, 202] width 221 height 14
type input "251141"
click at [510, 364] on div "Filter" at bounding box center [512, 360] width 24 height 9
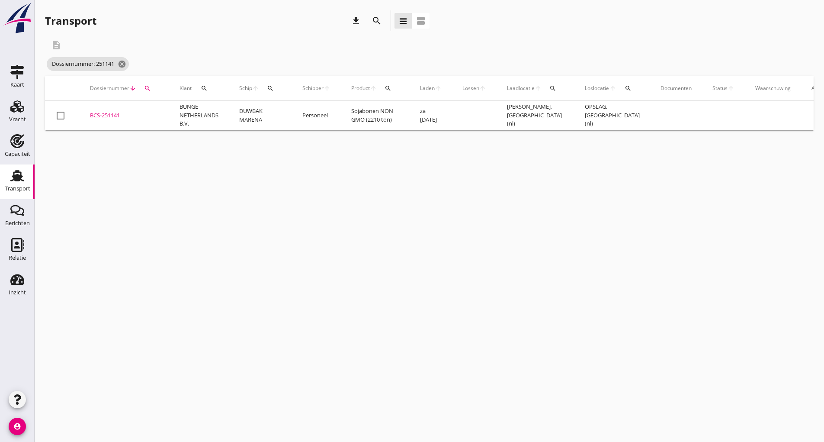
click at [104, 114] on div "BCS-251141" at bounding box center [124, 115] width 69 height 9
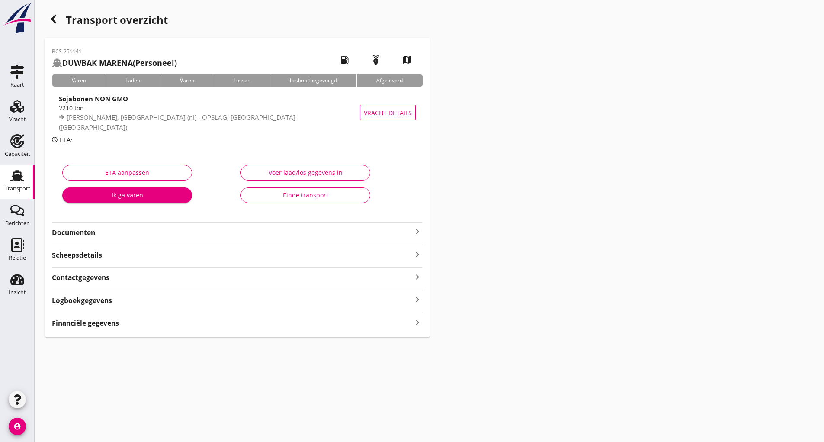
click at [77, 232] on strong "Documenten" at bounding box center [232, 232] width 360 height 10
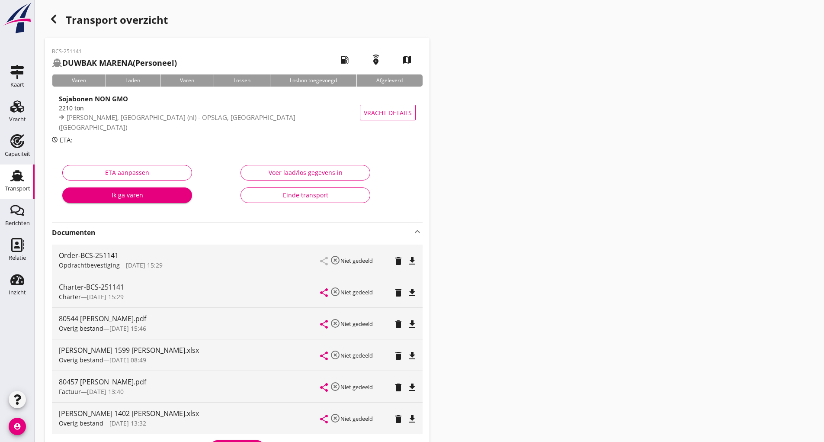
scroll to position [141, 0]
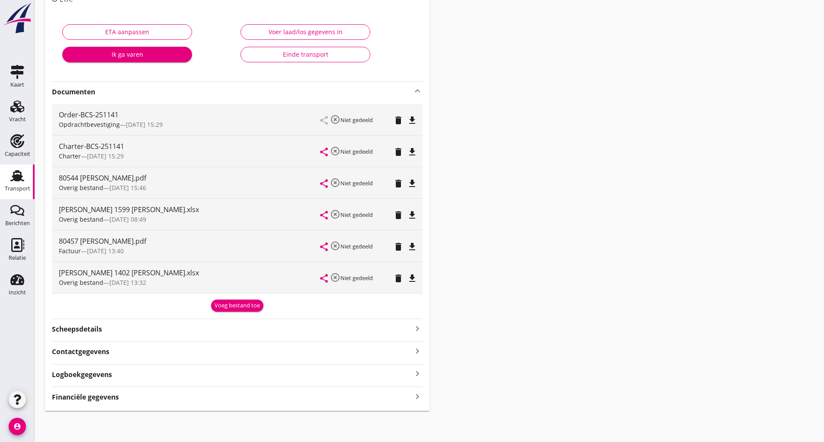
click at [243, 305] on div "Voeg bestand toe" at bounding box center [237, 305] width 45 height 9
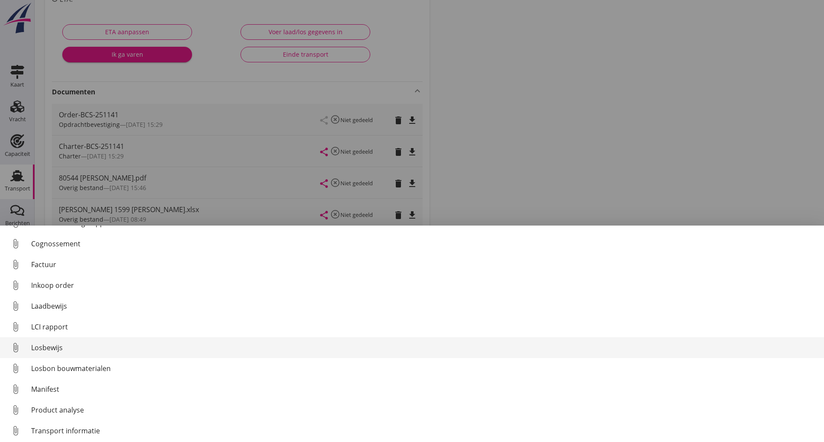
scroll to position [61, 0]
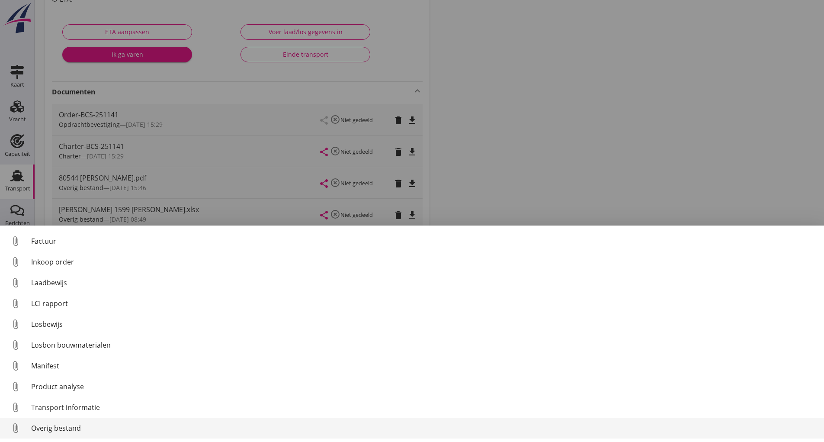
click at [64, 428] on div "Overig bestand" at bounding box center [424, 428] width 786 height 10
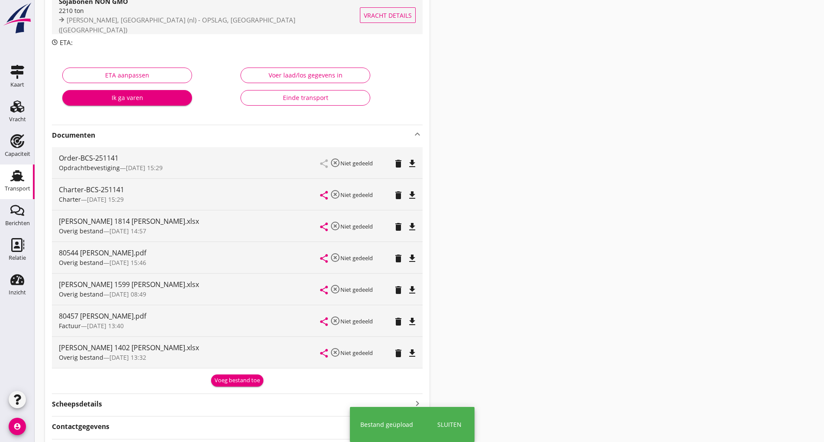
scroll to position [0, 0]
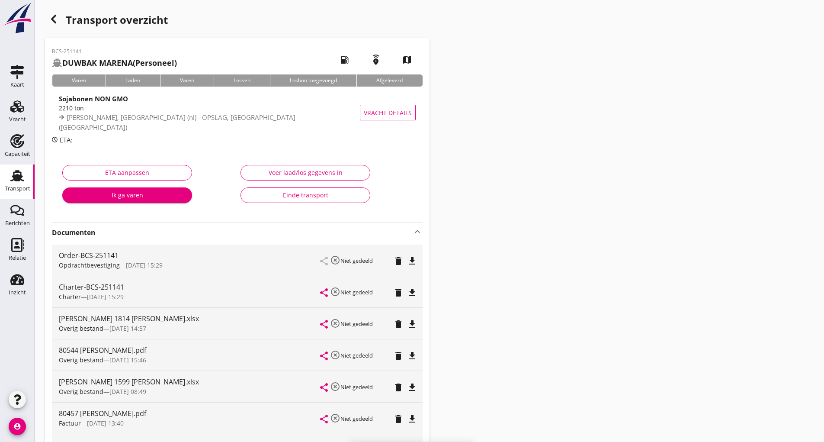
click at [61, 22] on div "button" at bounding box center [53, 18] width 17 height 17
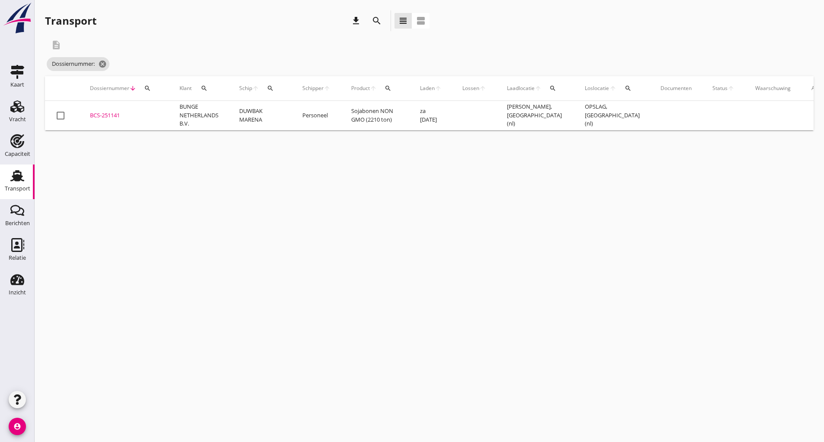
click at [107, 114] on div "BCS-251141" at bounding box center [124, 115] width 69 height 9
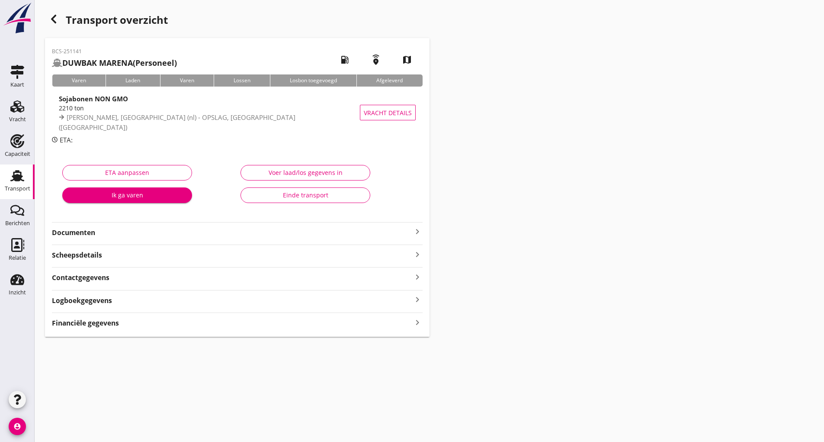
click at [53, 16] on icon "button" at bounding box center [53, 19] width 10 height 10
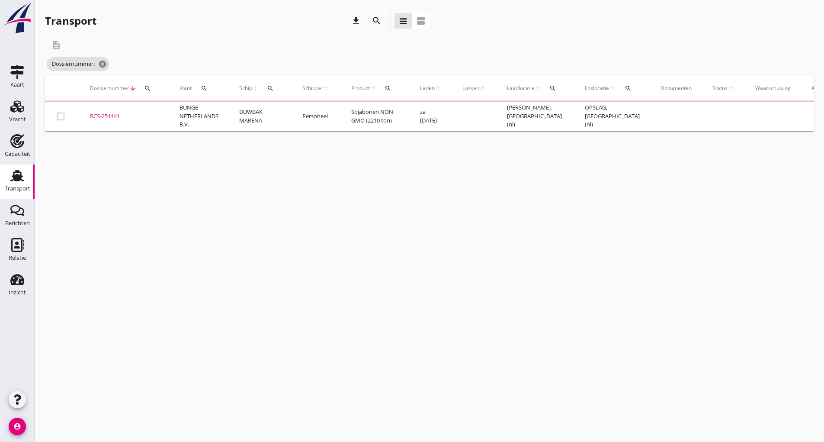
click at [384, 17] on div "search" at bounding box center [376, 20] width 21 height 21
click at [379, 21] on icon "search" at bounding box center [376, 21] width 10 height 10
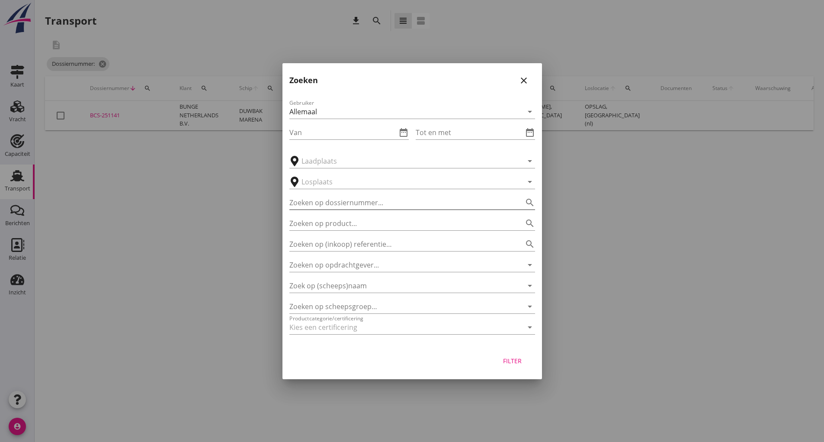
click at [323, 207] on input "Zoeken op dossiernummer..." at bounding box center [399, 202] width 221 height 14
type input "251245"
click at [512, 362] on div "Filter" at bounding box center [512, 360] width 24 height 9
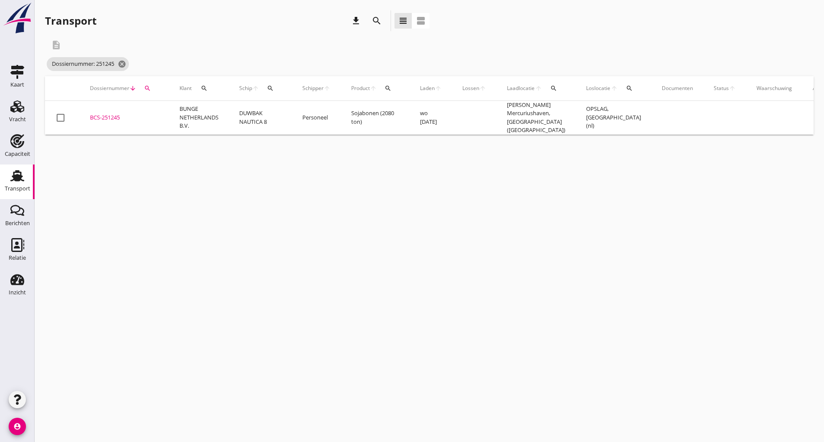
click at [110, 115] on div "BCS-251245" at bounding box center [124, 117] width 69 height 9
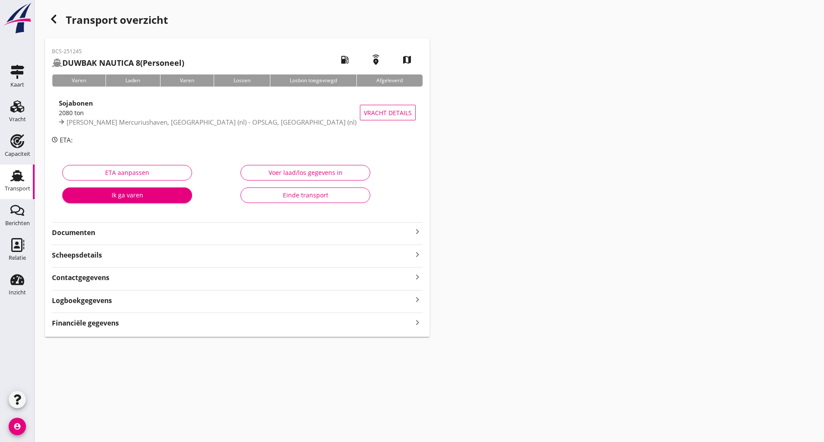
click at [86, 230] on strong "Documenten" at bounding box center [232, 232] width 360 height 10
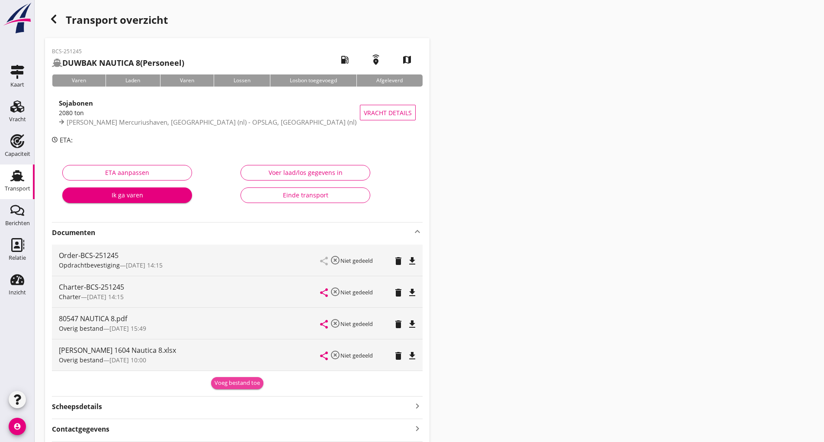
click at [241, 387] on button "Voeg bestand toe" at bounding box center [237, 383] width 52 height 12
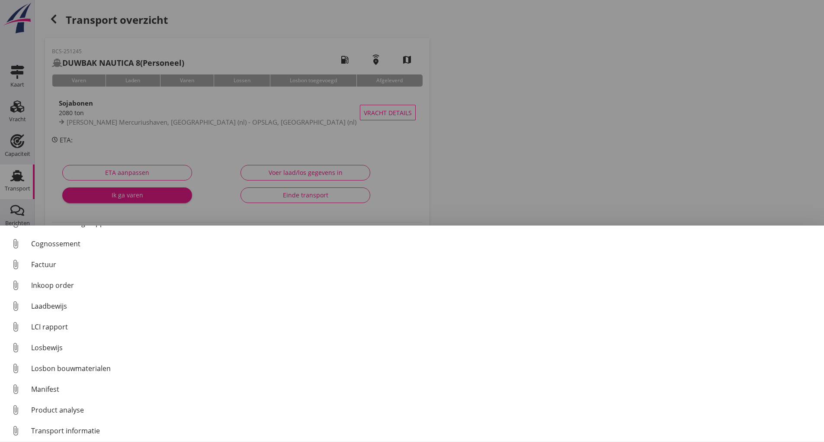
scroll to position [61, 0]
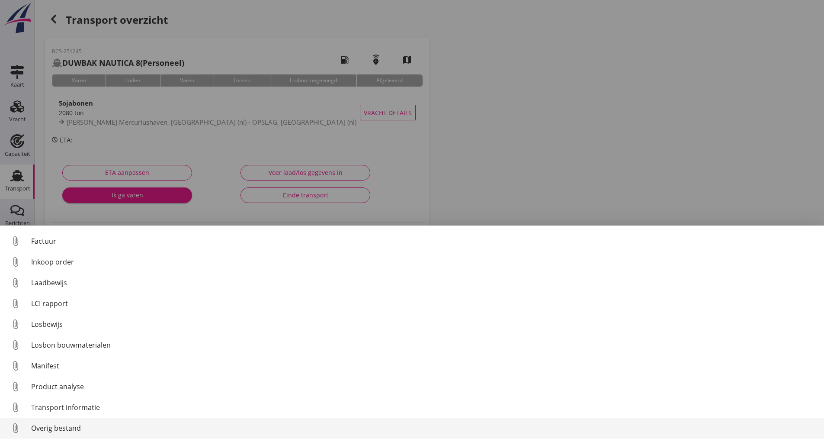
click at [76, 426] on div "Overig bestand" at bounding box center [424, 428] width 786 height 10
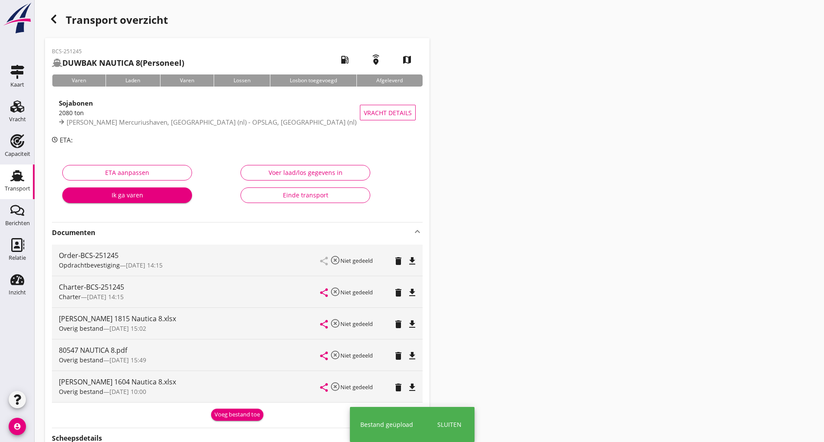
click at [54, 19] on icon "button" at bounding box center [53, 19] width 10 height 10
